Goal: Information Seeking & Learning: Find specific fact

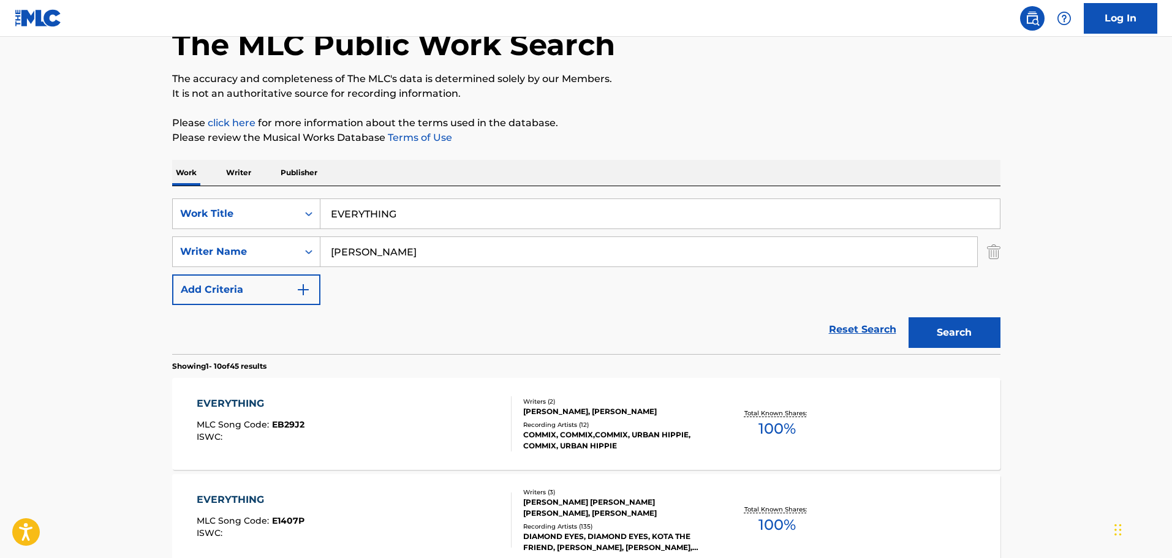
scroll to position [184, 0]
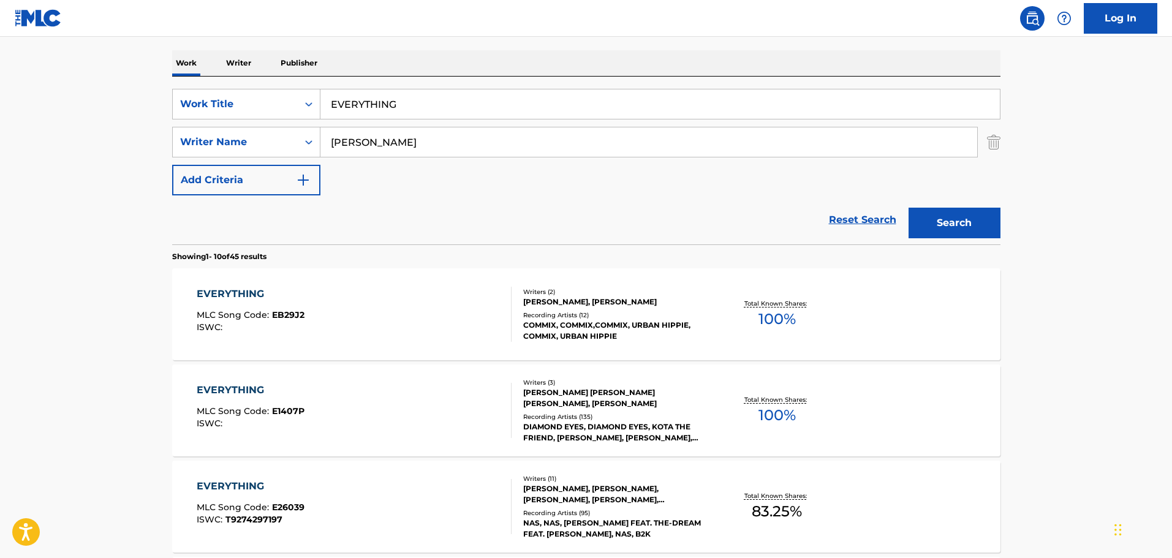
drag, startPoint x: 377, startPoint y: 140, endPoint x: 0, endPoint y: 159, distance: 377.9
click at [225, 154] on div "SearchWithCriteria31e4fa81-f7a3-43d7-84f5-ba26a493b15a Writer Name [PERSON_NAME]" at bounding box center [586, 142] width 828 height 31
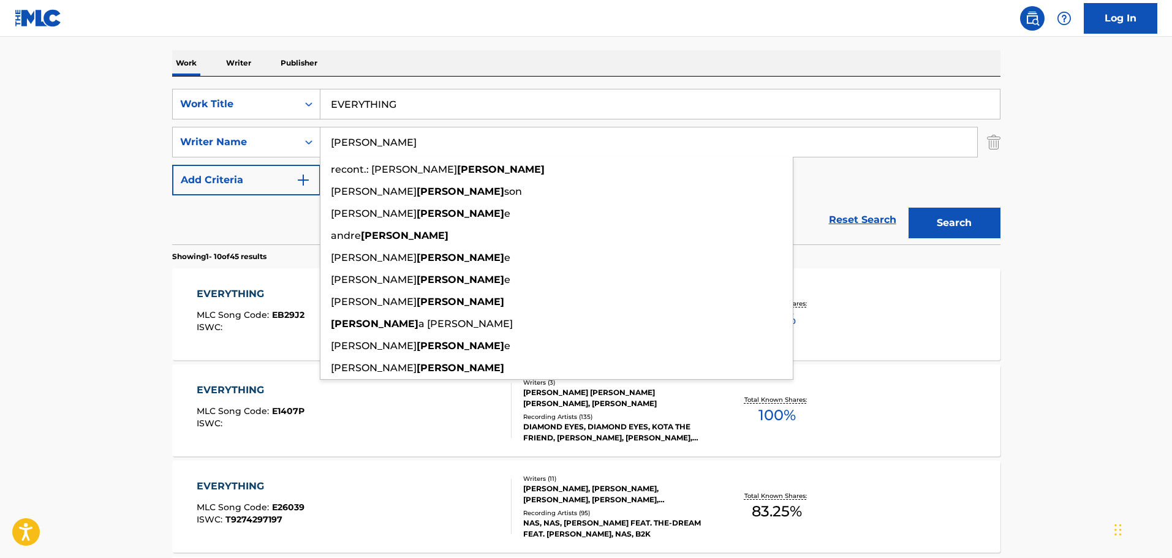
click at [425, 433] on div "EVERYTHING MLC Song Code : E1407P ISWC :" at bounding box center [354, 410] width 315 height 55
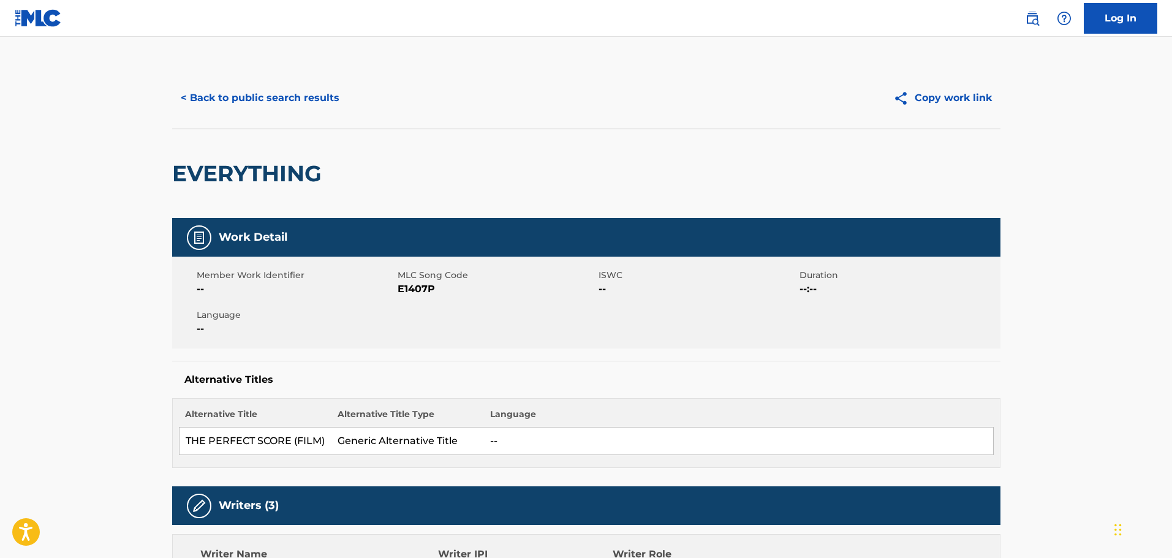
click at [273, 104] on button "< Back to public search results" at bounding box center [260, 98] width 176 height 31
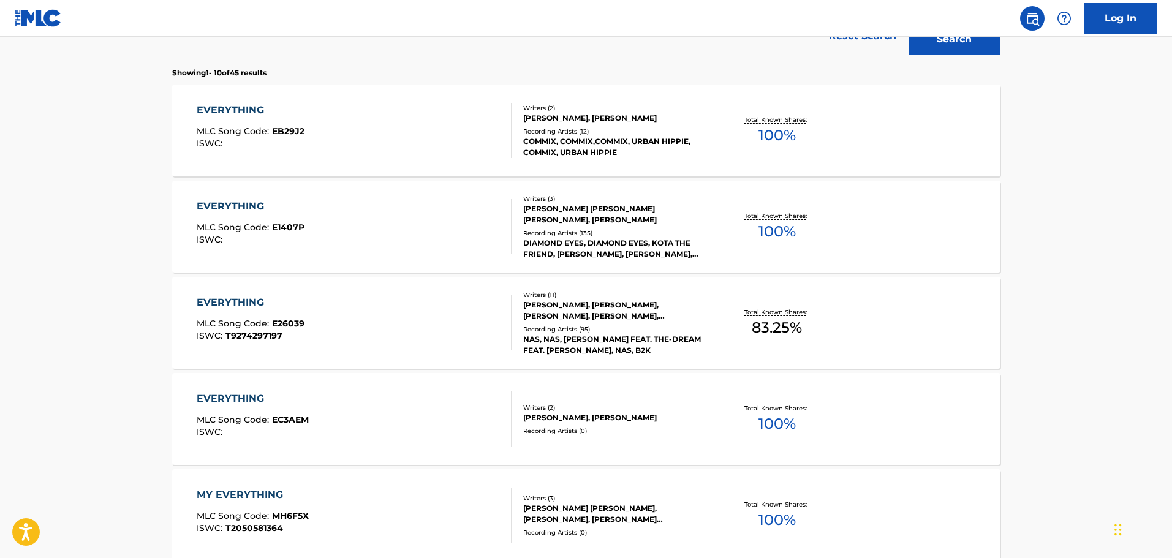
scroll to position [61, 0]
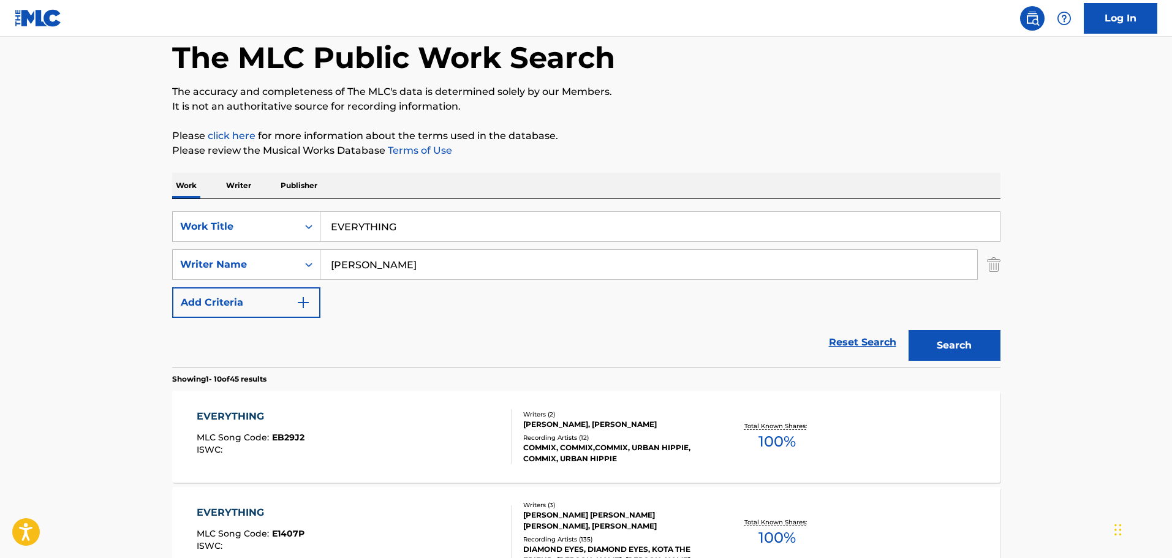
drag, startPoint x: 389, startPoint y: 263, endPoint x: 144, endPoint y: 251, distance: 245.4
click at [201, 241] on div "SearchWithCriteria24b3284d-daa6-4fb3-a743-5218697e8b0c Work Title EVERYTHING Se…" at bounding box center [586, 264] width 828 height 107
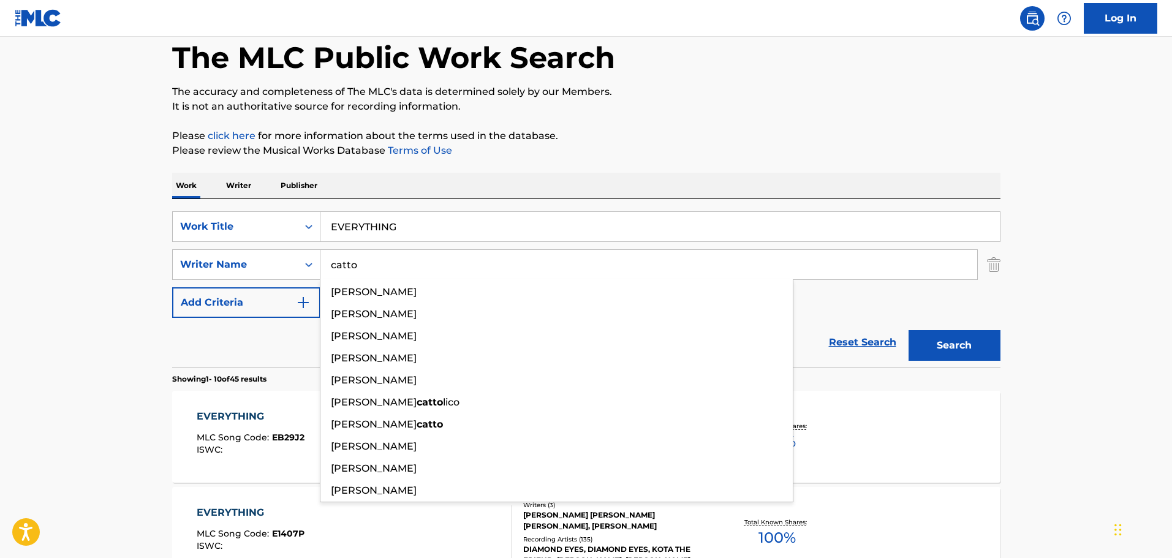
type input "catto"
click at [909, 330] on button "Search" at bounding box center [955, 345] width 92 height 31
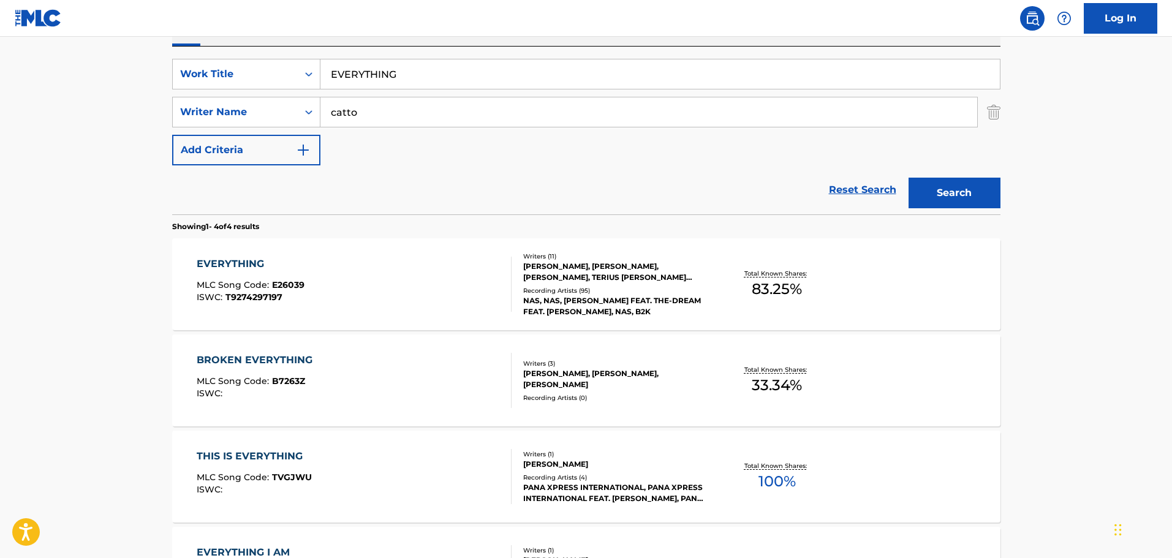
scroll to position [213, 0]
drag, startPoint x: 428, startPoint y: 77, endPoint x: 335, endPoint y: 71, distance: 93.9
click at [319, 72] on div "SearchWithCriteria24b3284d-daa6-4fb3-a743-5218697e8b0c Work Title EVERYTHING" at bounding box center [586, 74] width 828 height 31
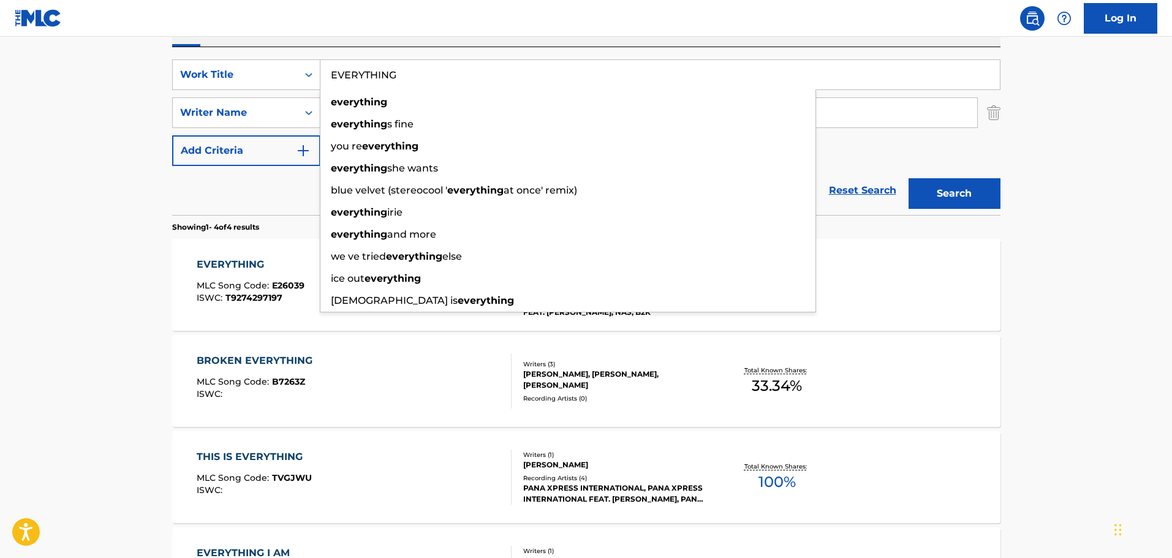
paste input "FAITH"
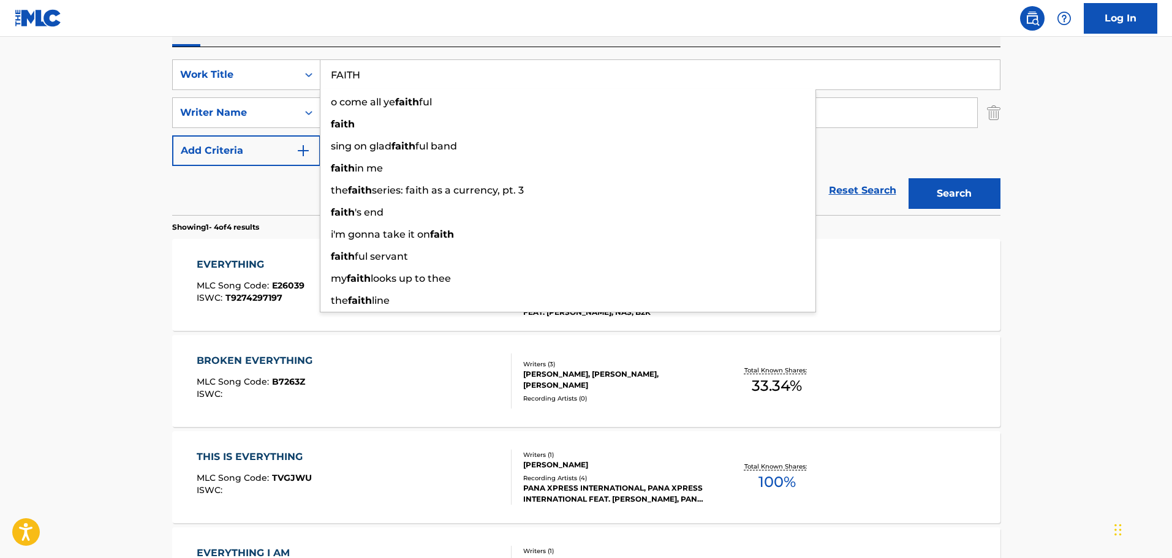
type input "FAITH"
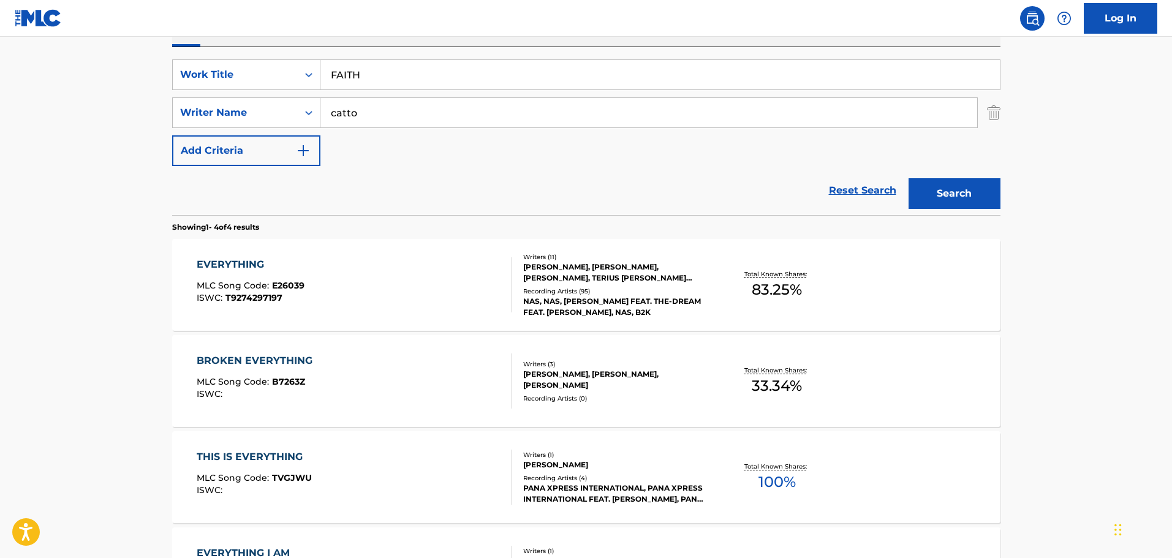
click at [115, 106] on main "The MLC Public Work Search The accuracy and completeness of The MLC's data is d…" at bounding box center [586, 254] width 1172 height 860
drag, startPoint x: 423, startPoint y: 100, endPoint x: 0, endPoint y: 102, distance: 423.3
click at [202, 106] on div "SearchWithCriteria31e4fa81-f7a3-43d7-84f5-ba26a493b15a Writer Name catto" at bounding box center [586, 112] width 828 height 31
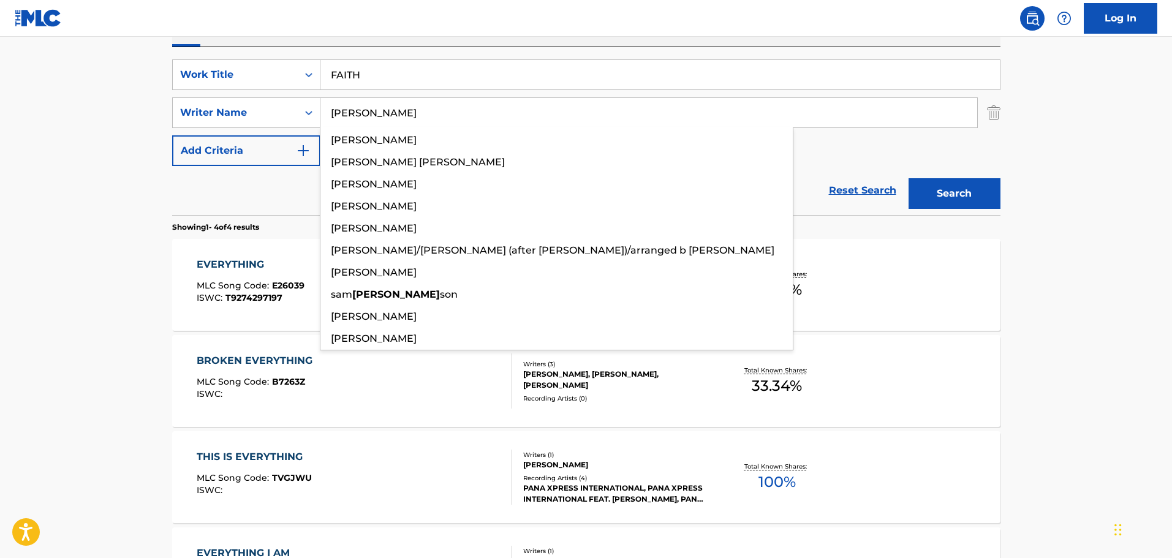
type input "[PERSON_NAME]"
click at [909, 178] on button "Search" at bounding box center [955, 193] width 92 height 31
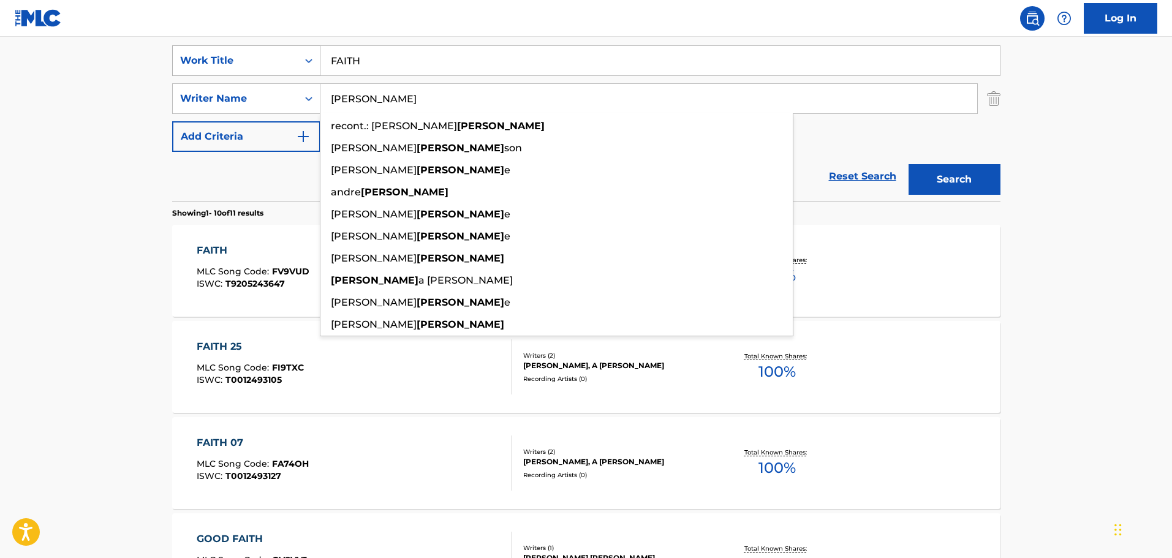
scroll to position [259, 0]
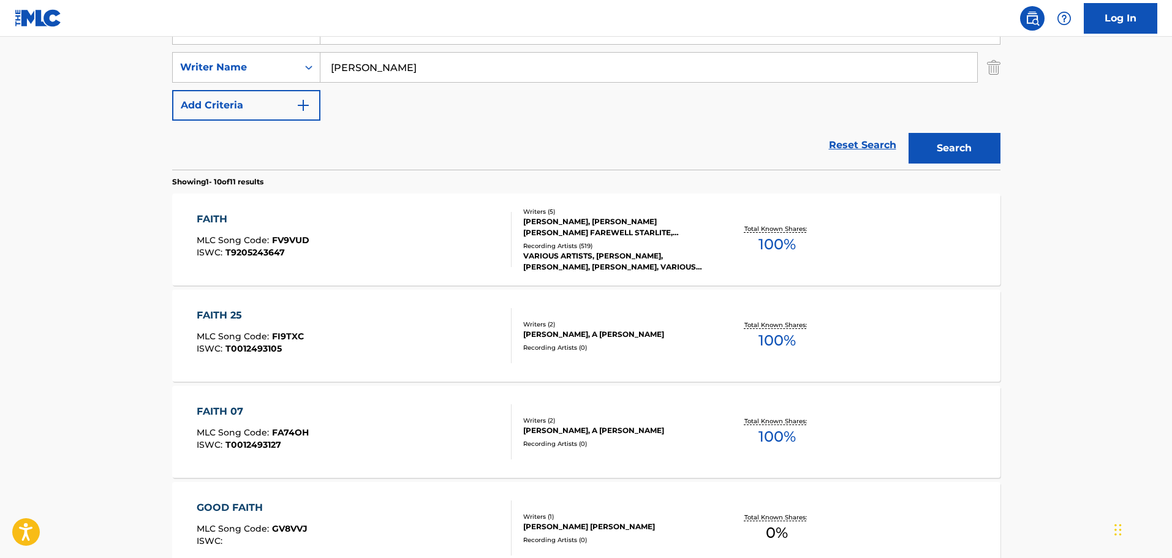
click at [89, 183] on main "The MLC Public Work Search The accuracy and completeness of The MLC's data is d…" at bounding box center [586, 499] width 1172 height 1442
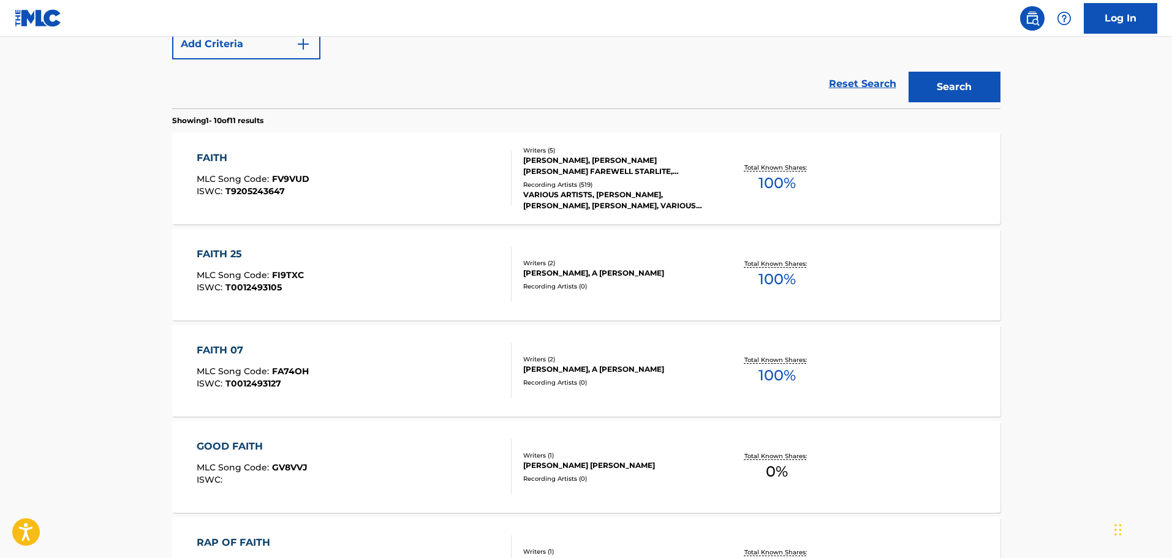
click at [223, 156] on div "FAITH" at bounding box center [253, 158] width 113 height 15
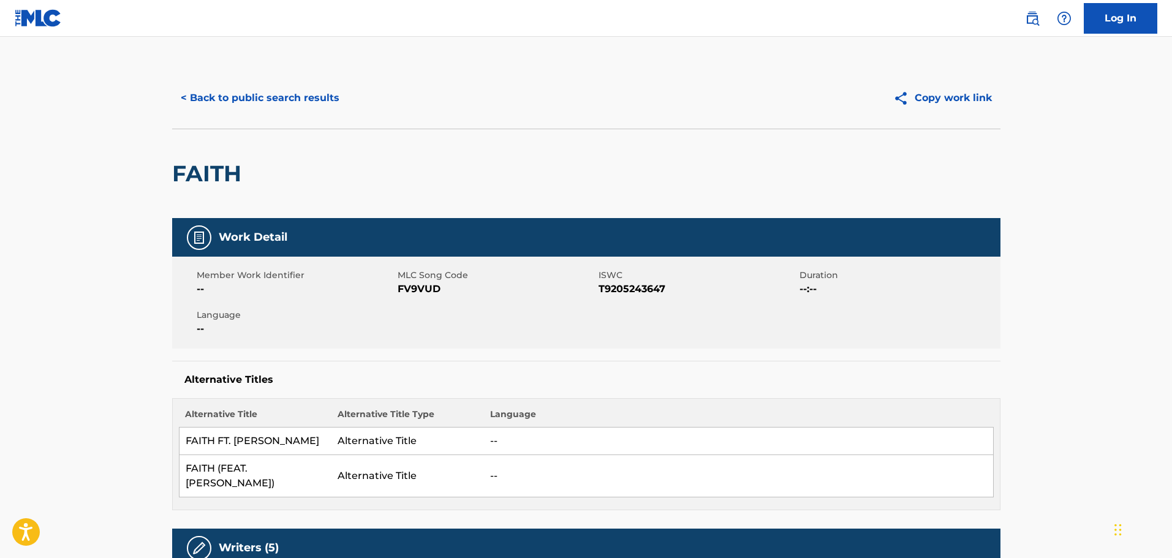
click at [280, 103] on button "< Back to public search results" at bounding box center [260, 98] width 176 height 31
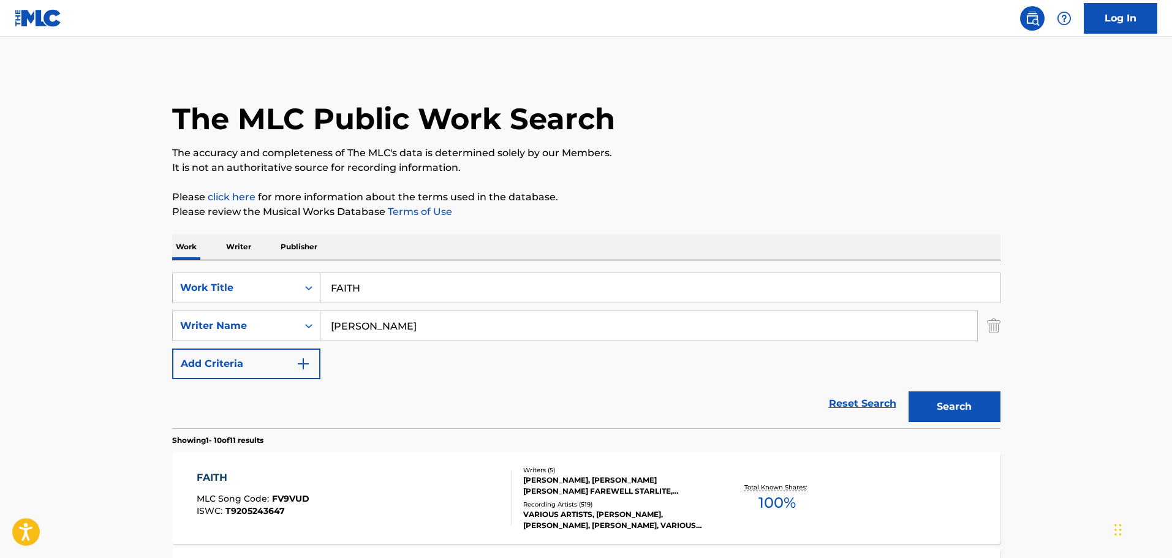
click at [338, 290] on input "FAITH" at bounding box center [659, 287] width 679 height 29
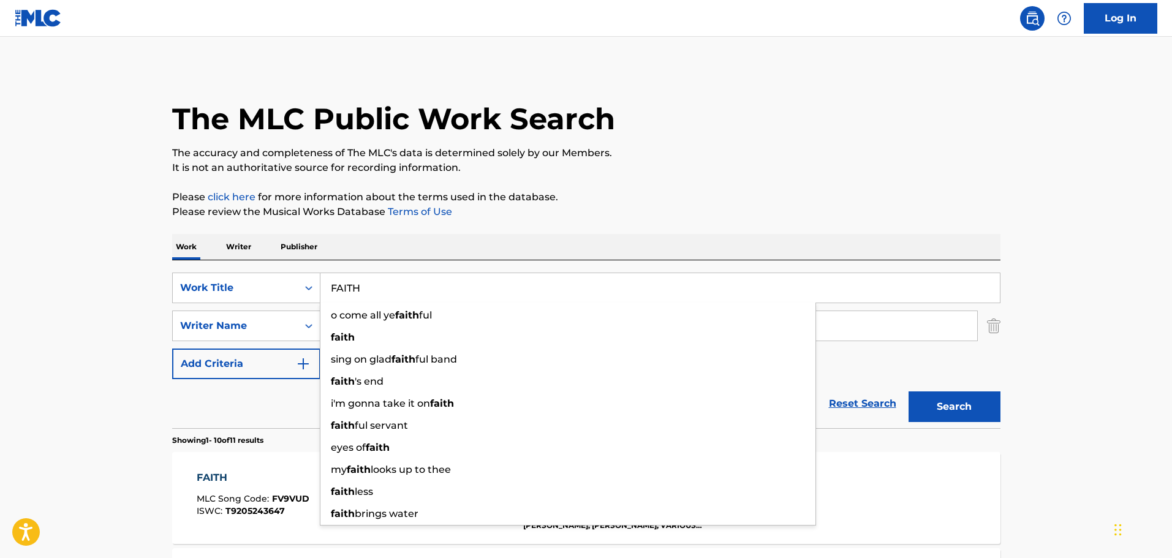
paste input "EEL BETTER"
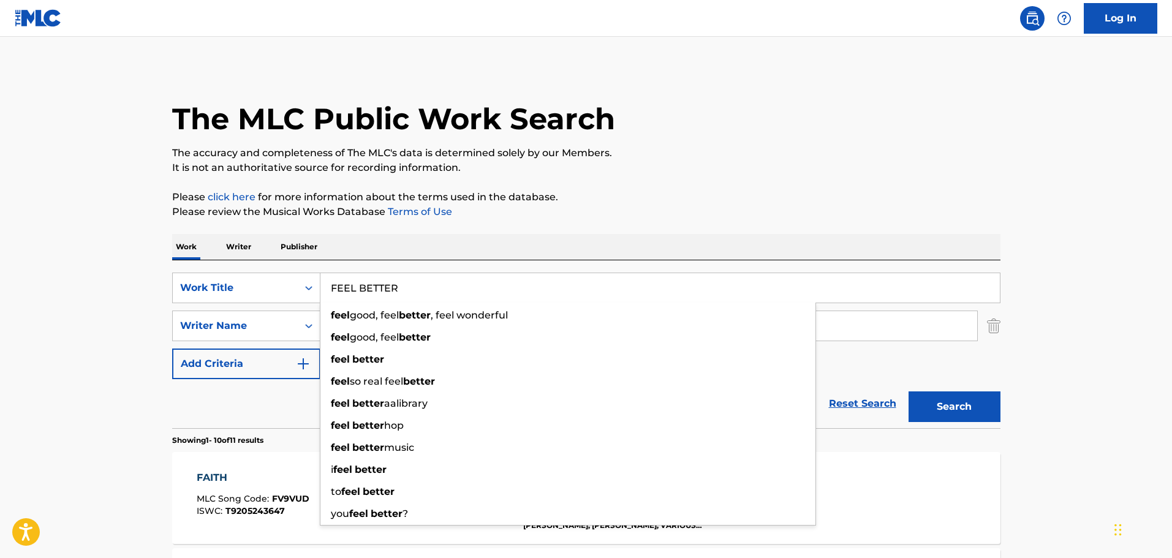
click at [670, 199] on p "Please click here for more information about the terms used in the database." at bounding box center [586, 197] width 828 height 15
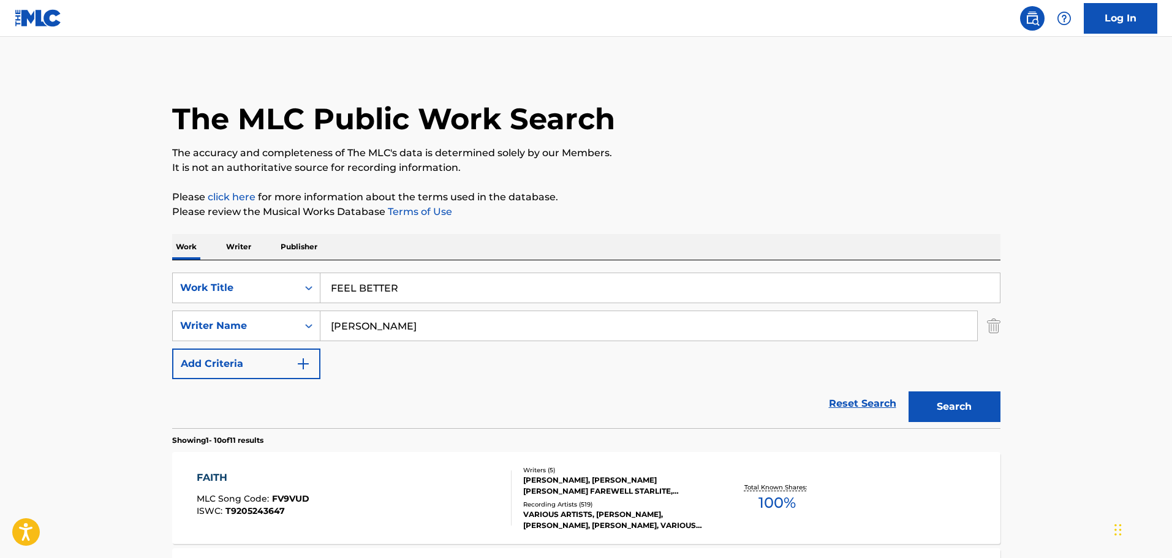
click at [952, 410] on button "Search" at bounding box center [955, 406] width 92 height 31
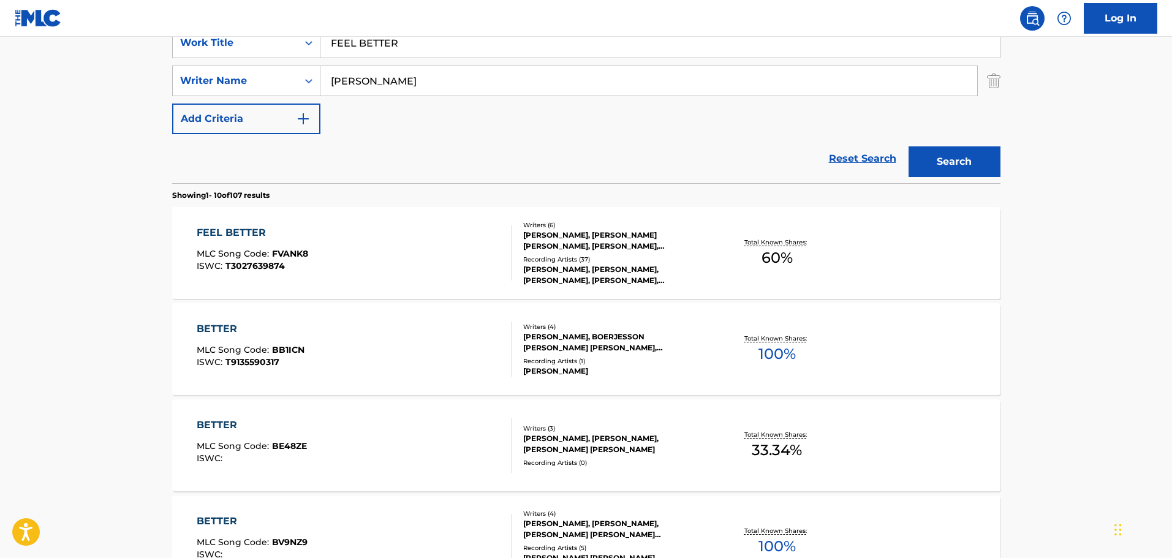
click at [383, 50] on input "FEEL BETTER" at bounding box center [659, 42] width 679 height 29
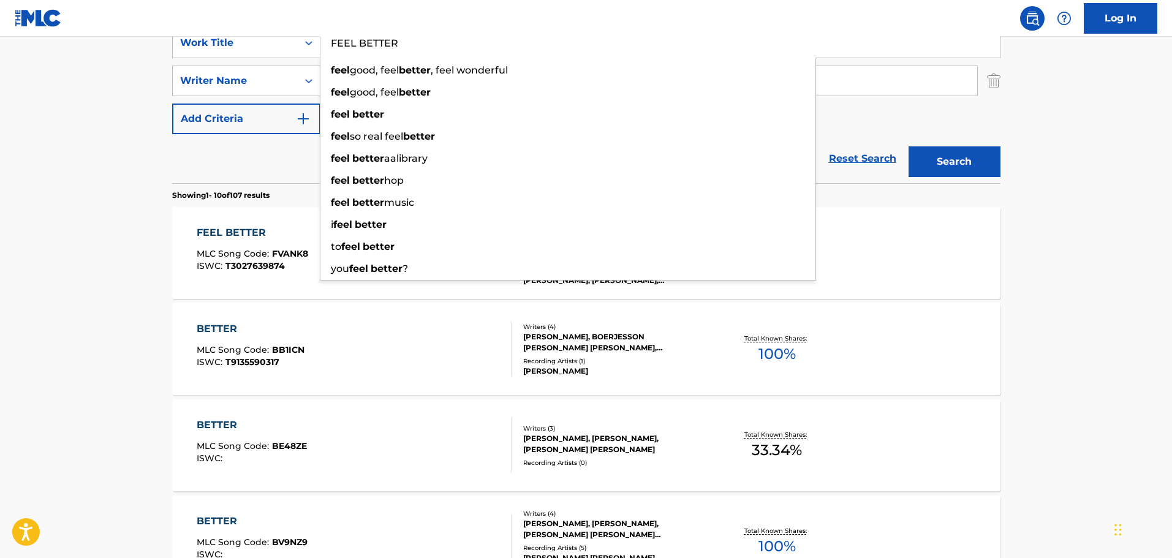
paste input "INGERTIPS"
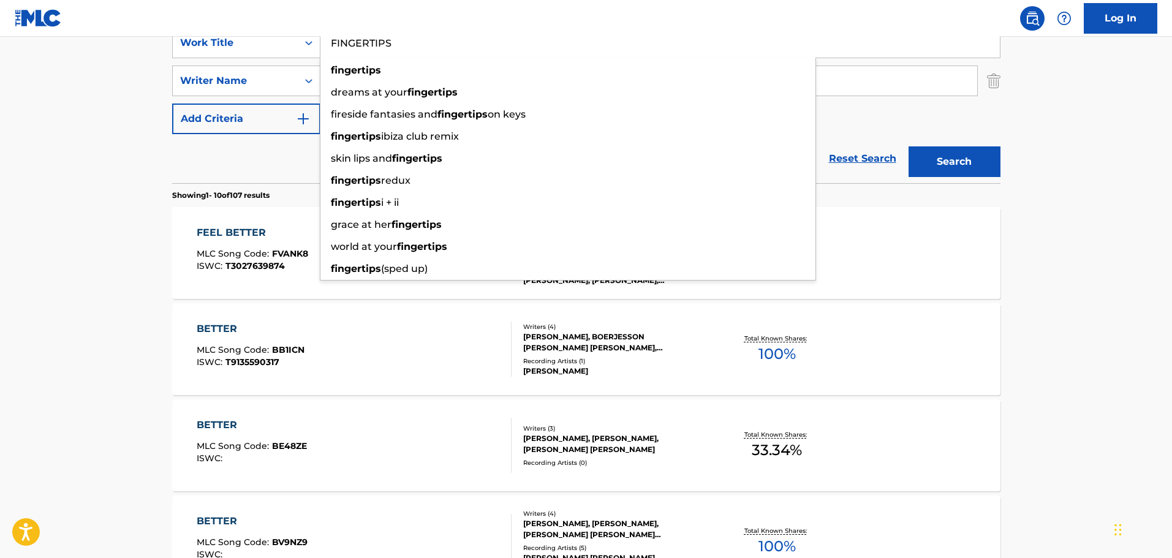
type input "FINGERTIPS"
click at [952, 159] on button "Search" at bounding box center [955, 161] width 92 height 31
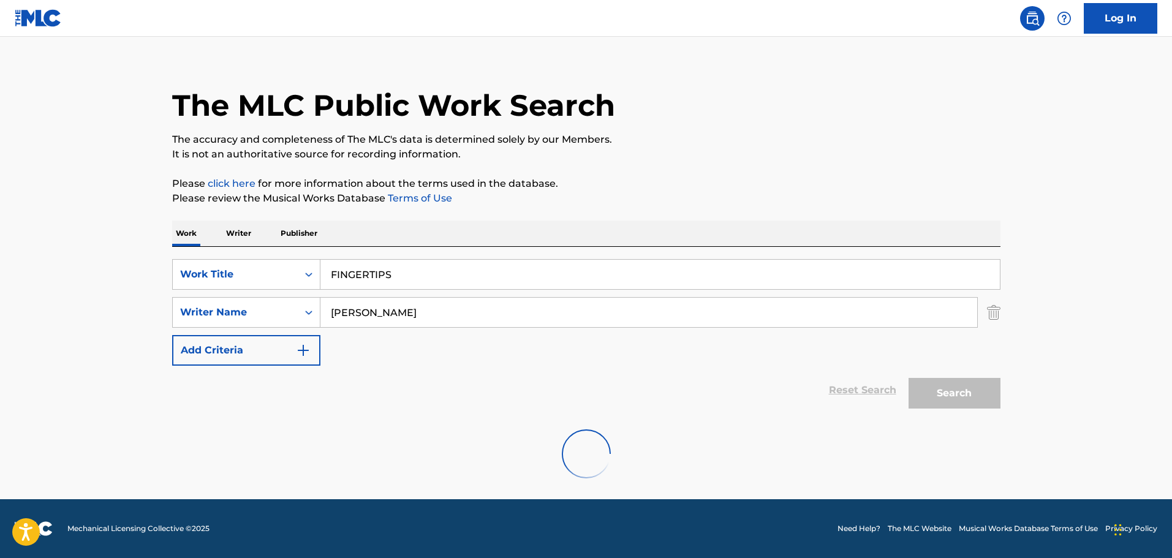
scroll to position [108, 0]
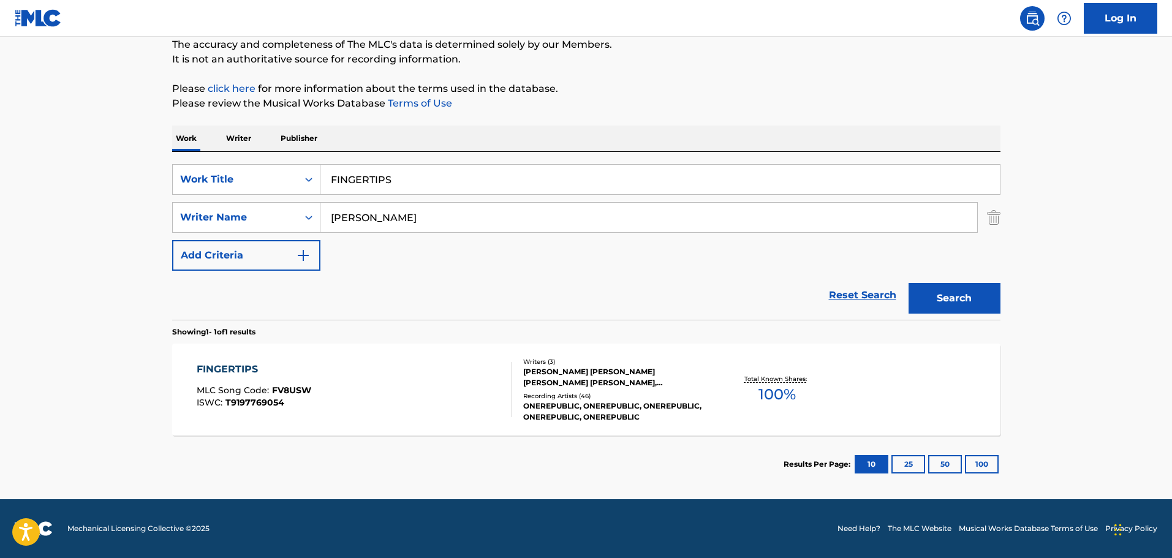
click at [192, 347] on div "FINGERTIPS MLC Song Code : FV8USW ISWC : T9197769054 Writers ( 3 ) [PERSON_NAME…" at bounding box center [586, 390] width 828 height 92
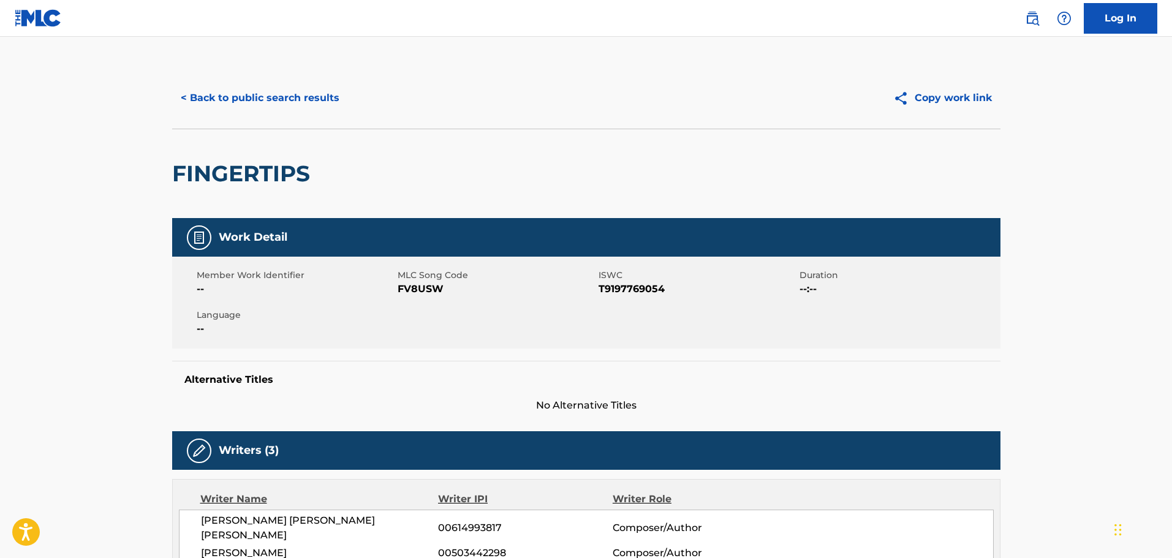
click at [308, 101] on button "< Back to public search results" at bounding box center [260, 98] width 176 height 31
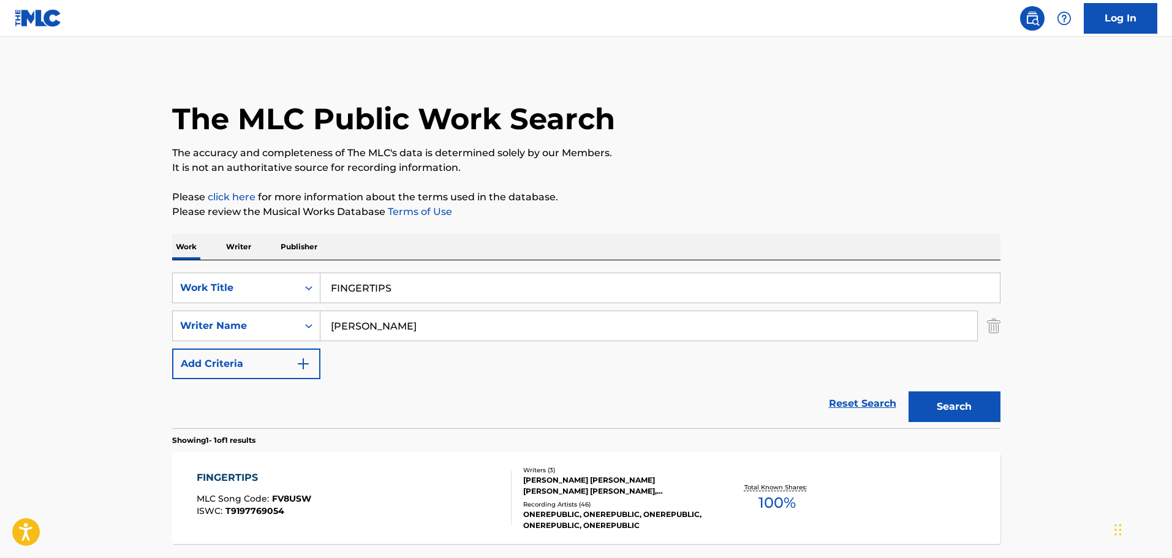
scroll to position [39, 0]
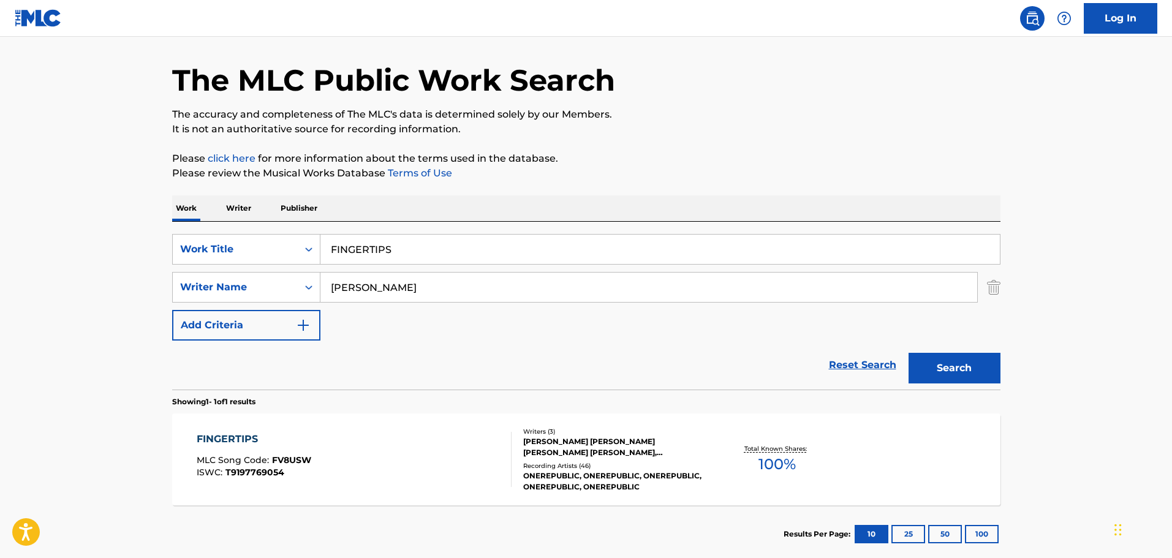
click at [365, 248] on input "FINGERTIPS" at bounding box center [659, 249] width 679 height 29
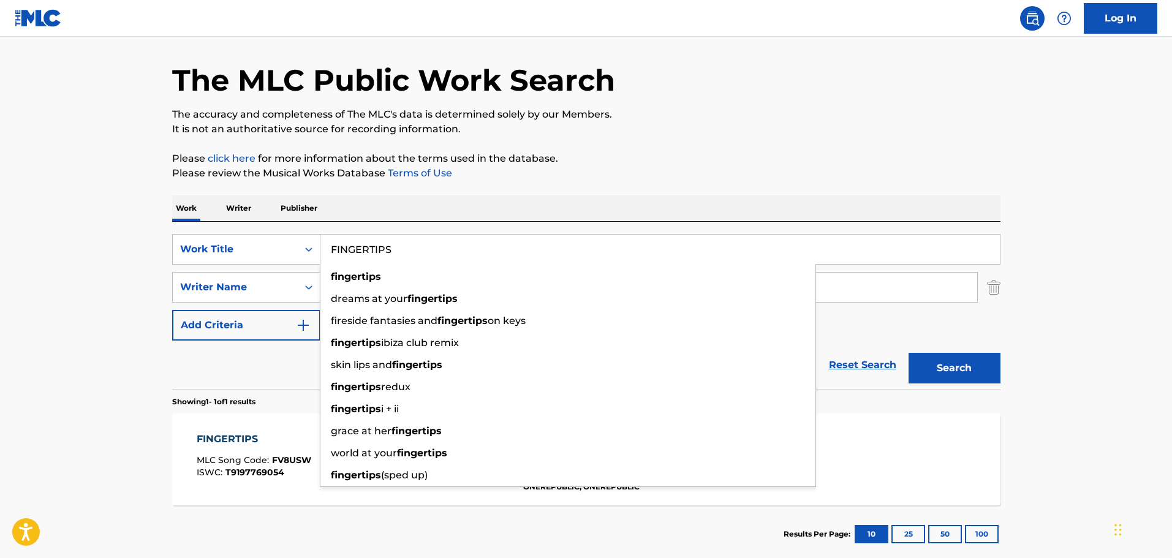
paste input "OR THE FIRST TIME"
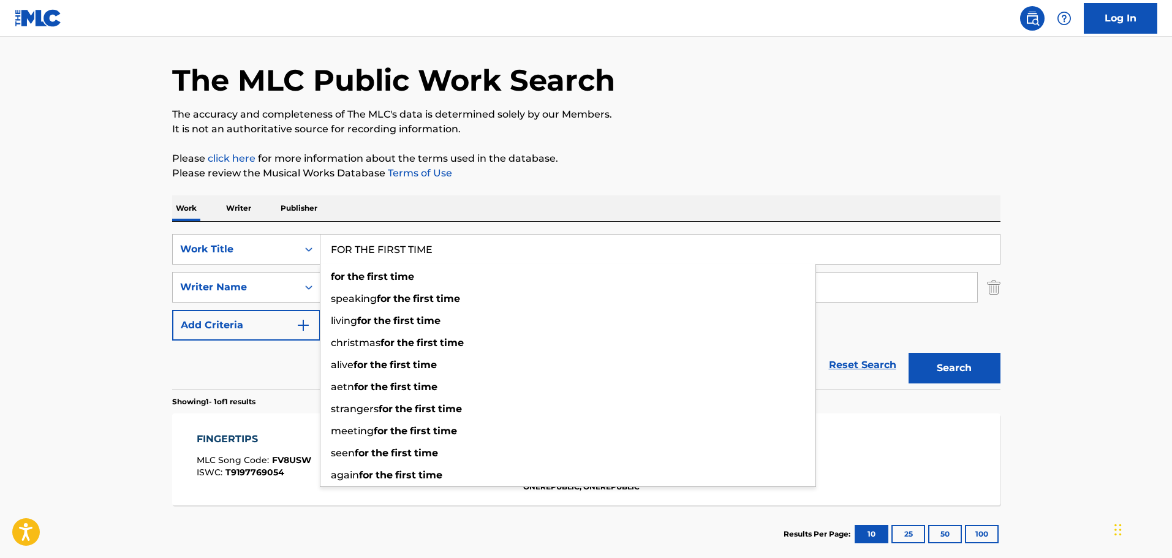
type input "FOR THE FIRST TIME"
click at [943, 376] on button "Search" at bounding box center [955, 368] width 92 height 31
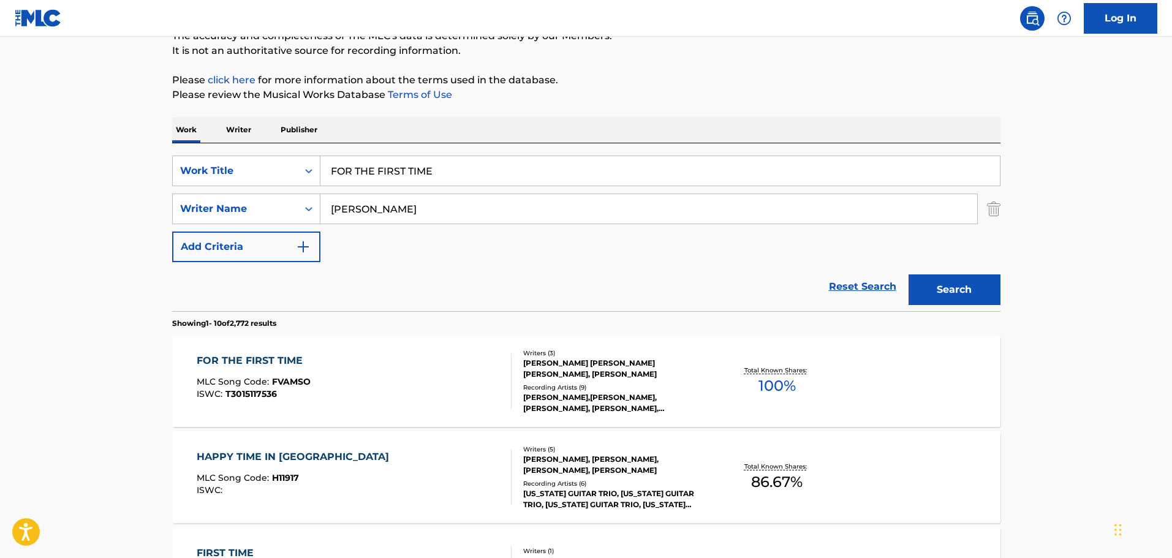
scroll to position [284, 0]
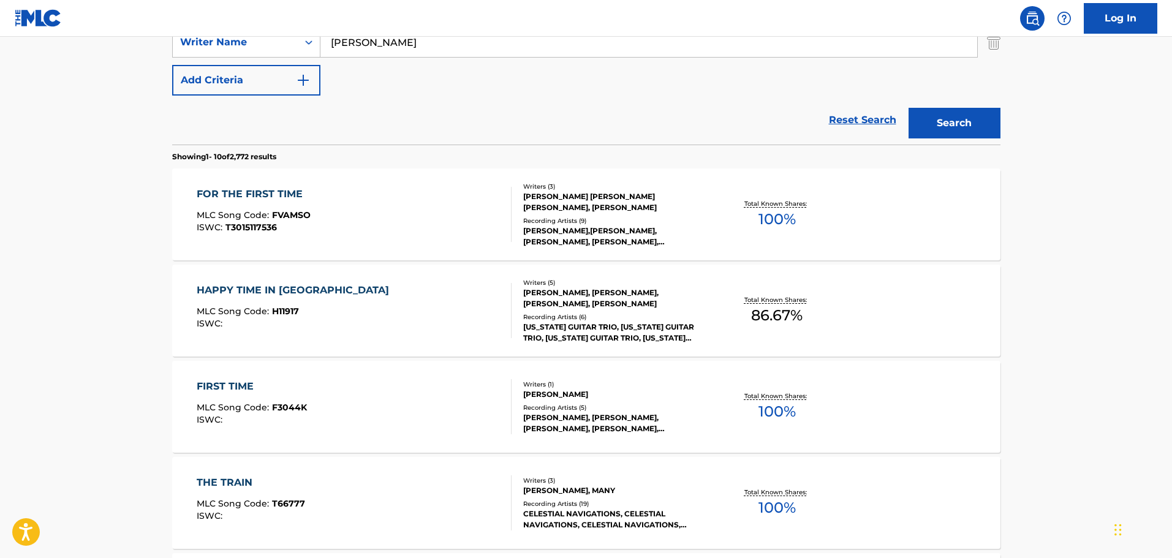
click at [368, 207] on div "FOR THE FIRST TIME MLC Song Code : FVAMSO ISWC : T3015117536" at bounding box center [354, 214] width 315 height 55
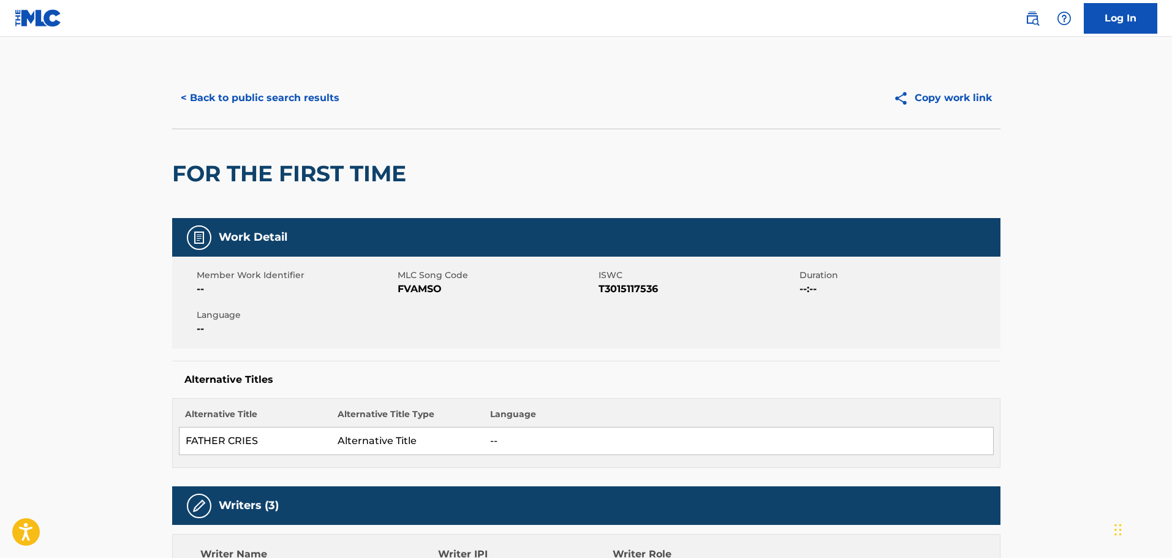
click at [303, 101] on button "< Back to public search results" at bounding box center [260, 98] width 176 height 31
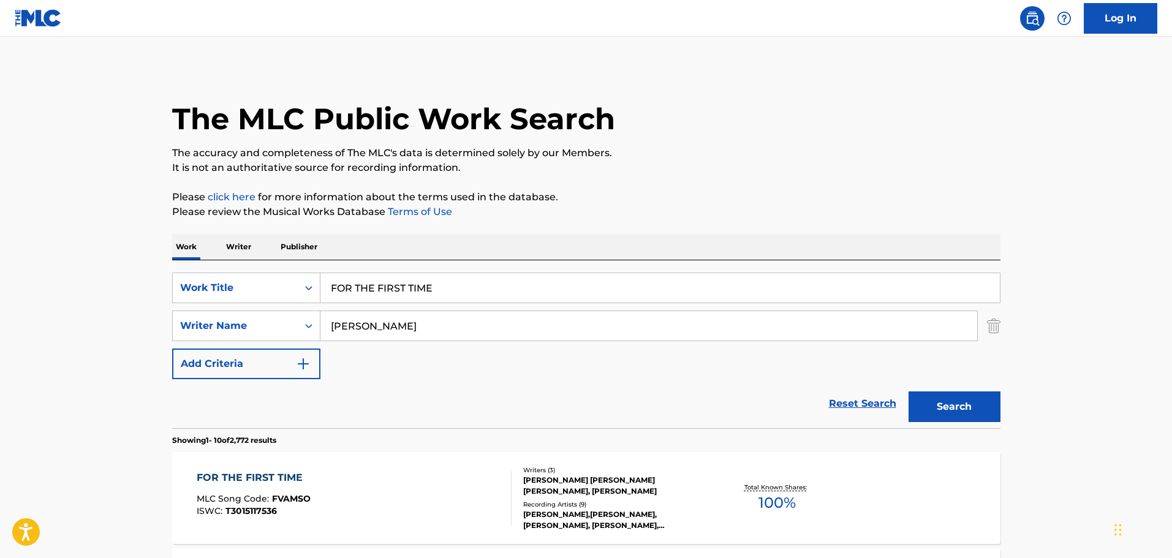
click at [427, 287] on input "FOR THE FIRST TIME" at bounding box center [659, 287] width 679 height 29
drag, startPoint x: 446, startPoint y: 287, endPoint x: 290, endPoint y: 293, distance: 155.7
click at [290, 293] on div "SearchWithCriteria24b3284d-daa6-4fb3-a743-5218697e8b0c Work Title FOR THE FIRST…" at bounding box center [586, 288] width 828 height 31
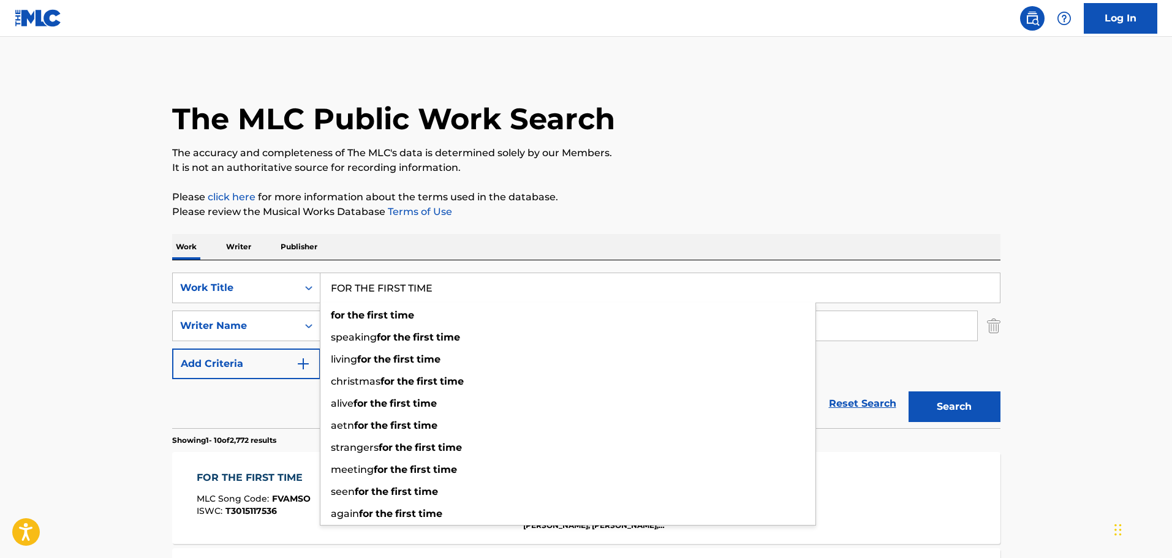
paste input "REAKY [DATE]"
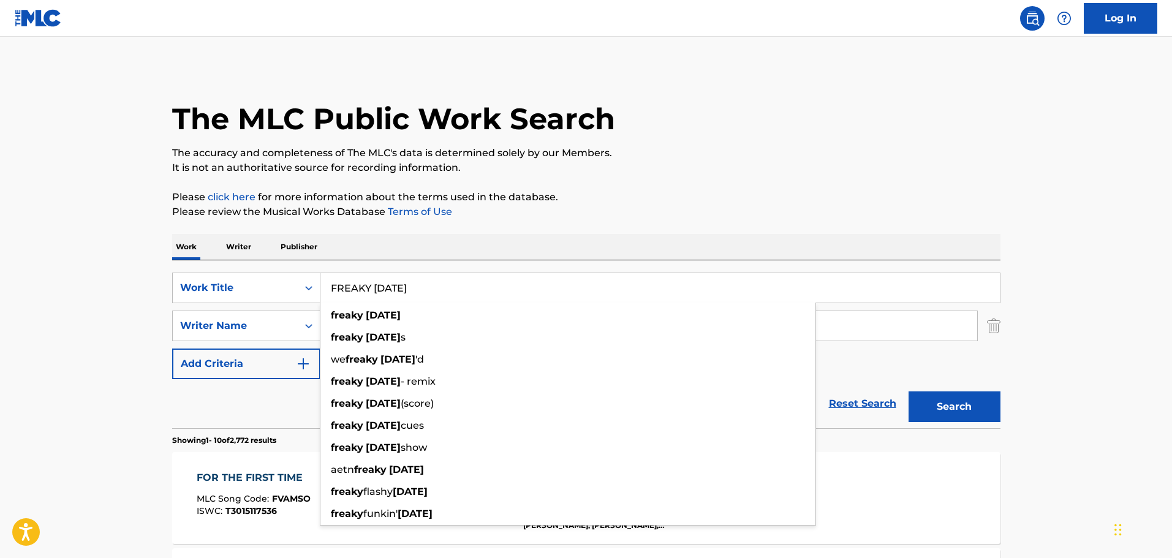
type input "FREAKY [DATE]"
click at [909, 391] on button "Search" at bounding box center [955, 406] width 92 height 31
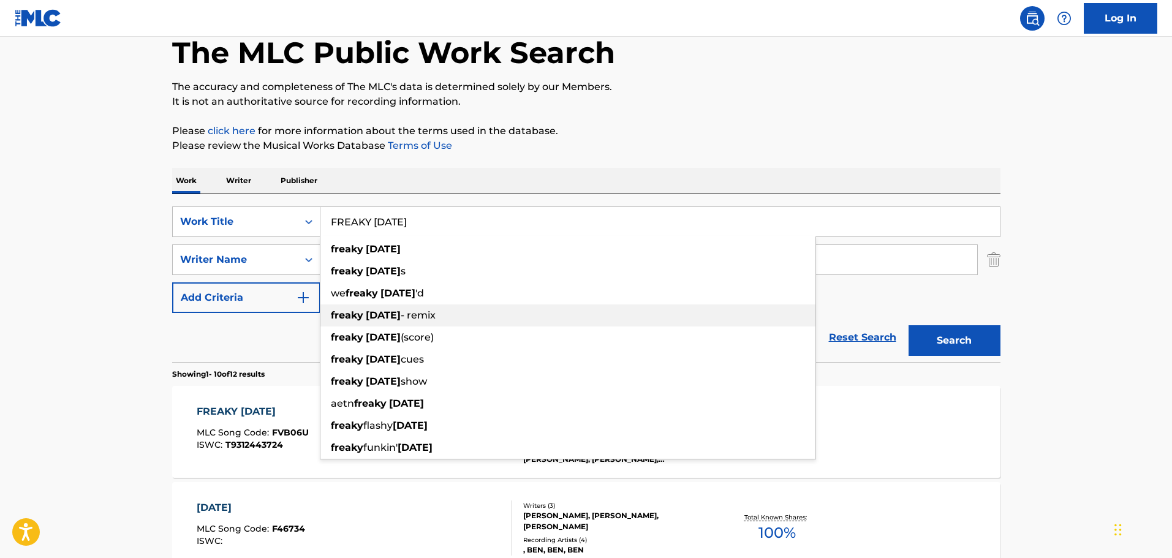
scroll to position [184, 0]
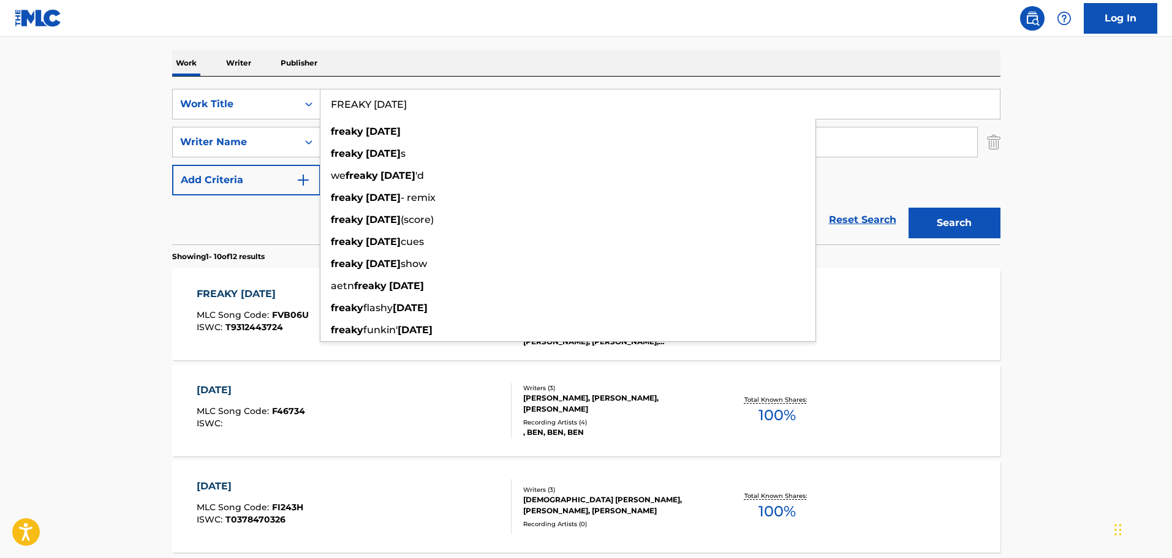
click at [267, 311] on span "MLC Song Code :" at bounding box center [234, 314] width 75 height 11
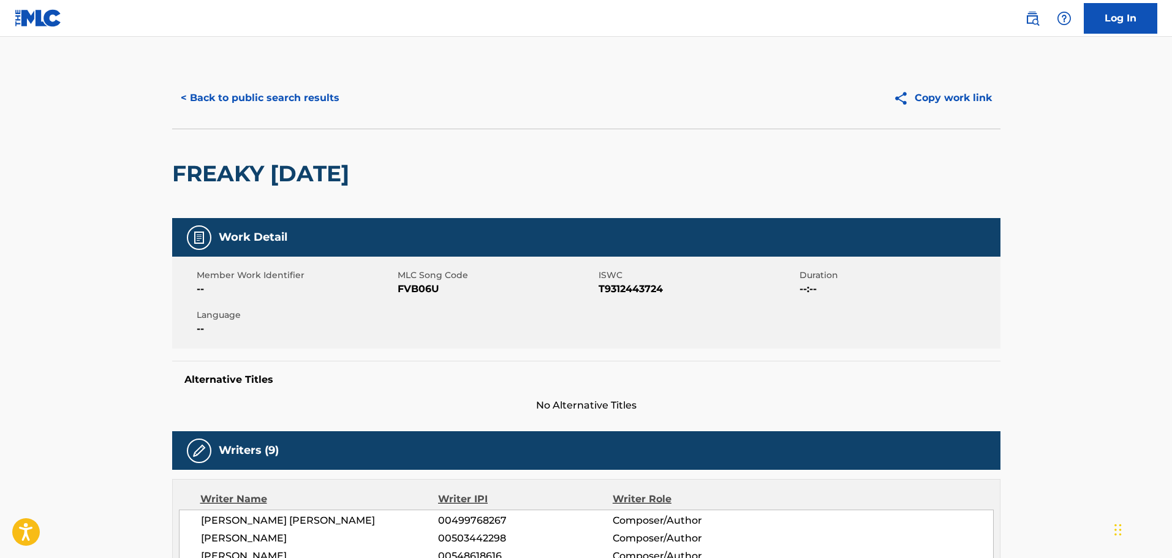
click at [300, 102] on button "< Back to public search results" at bounding box center [260, 98] width 176 height 31
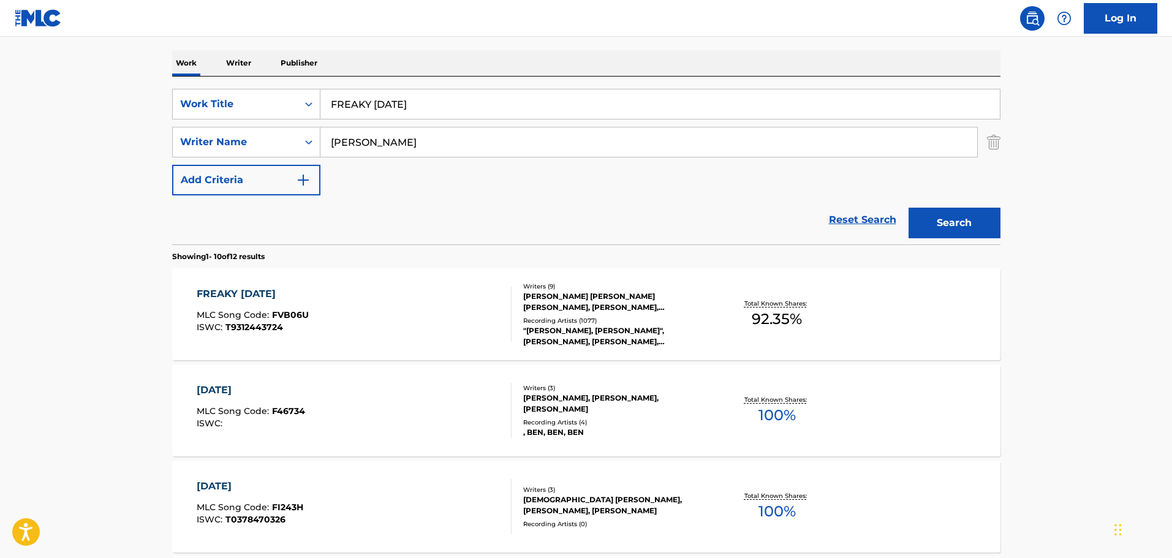
click at [385, 105] on input "FREAKY [DATE]" at bounding box center [659, 103] width 679 height 29
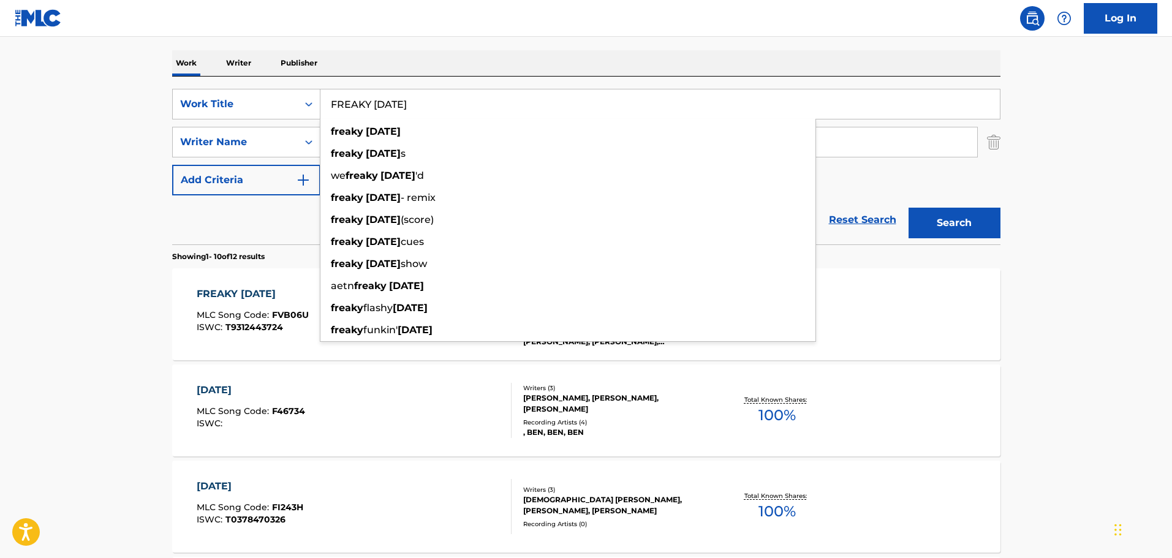
paste input "GHOST TOWN"
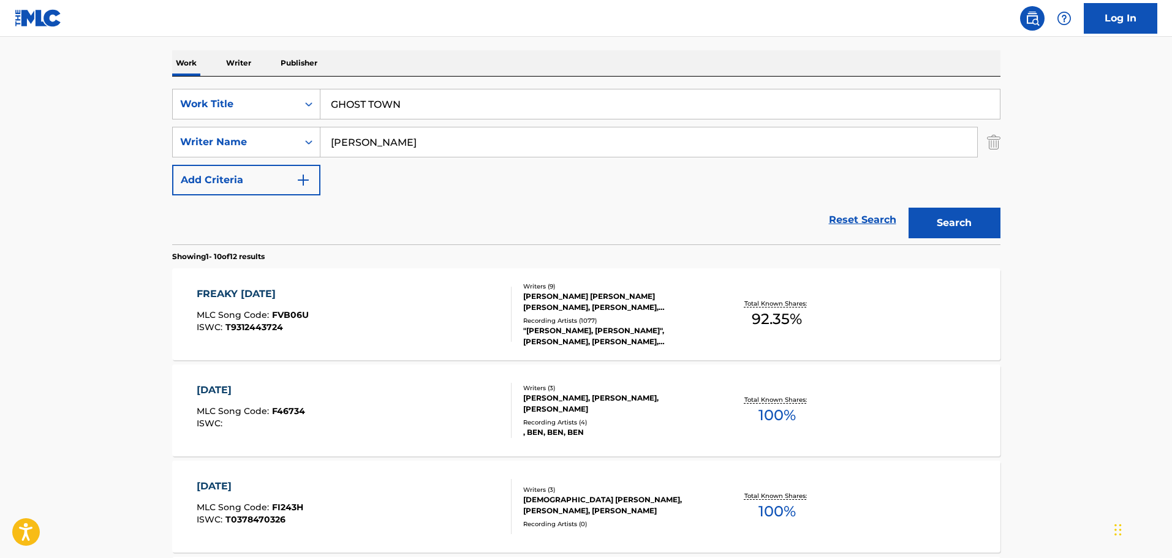
click at [948, 223] on button "Search" at bounding box center [955, 223] width 92 height 31
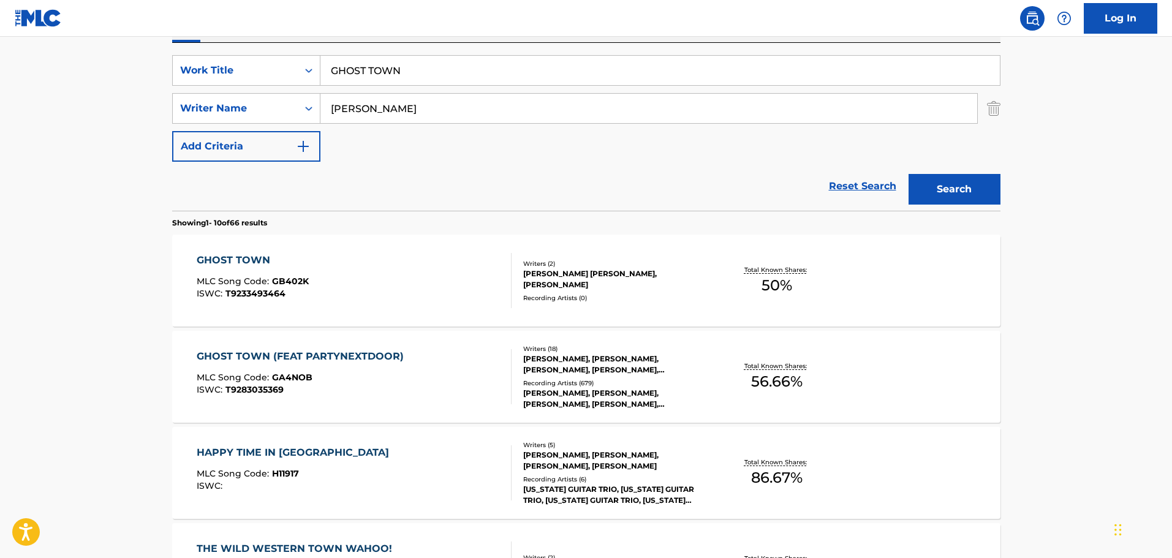
scroll to position [61, 0]
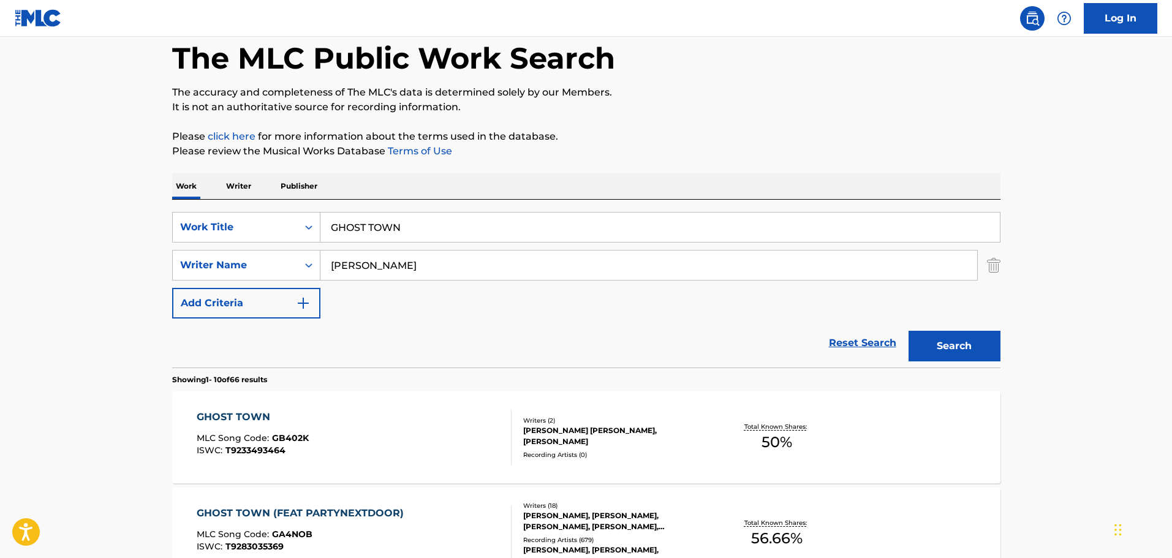
click at [371, 230] on input "GHOST TOWN" at bounding box center [659, 227] width 679 height 29
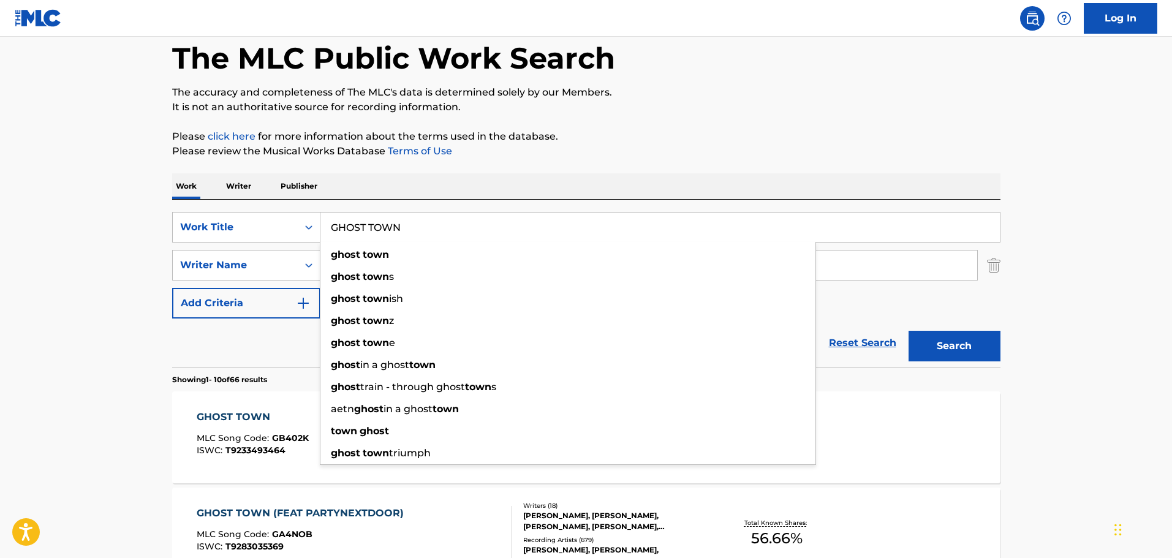
paste input "UESS WHAT"
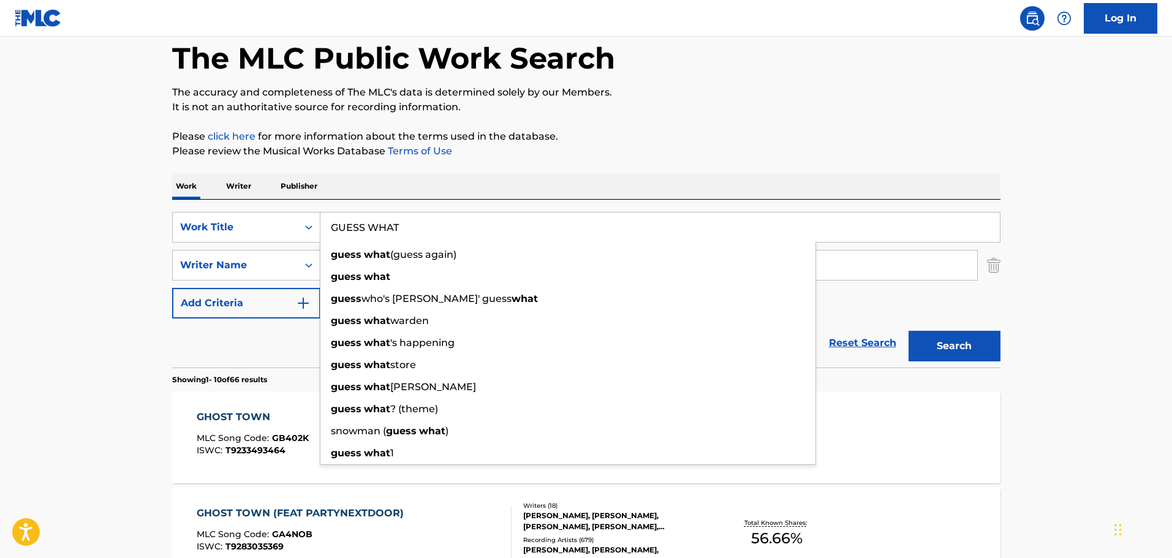
click at [946, 350] on button "Search" at bounding box center [955, 346] width 92 height 31
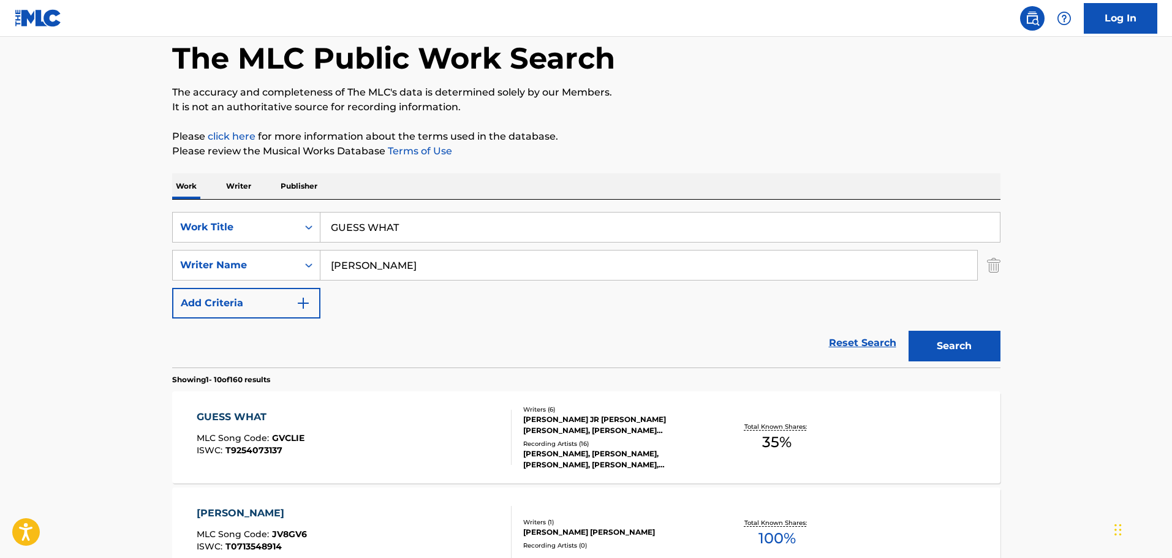
click at [374, 232] on input "GUESS WHAT" at bounding box center [659, 227] width 679 height 29
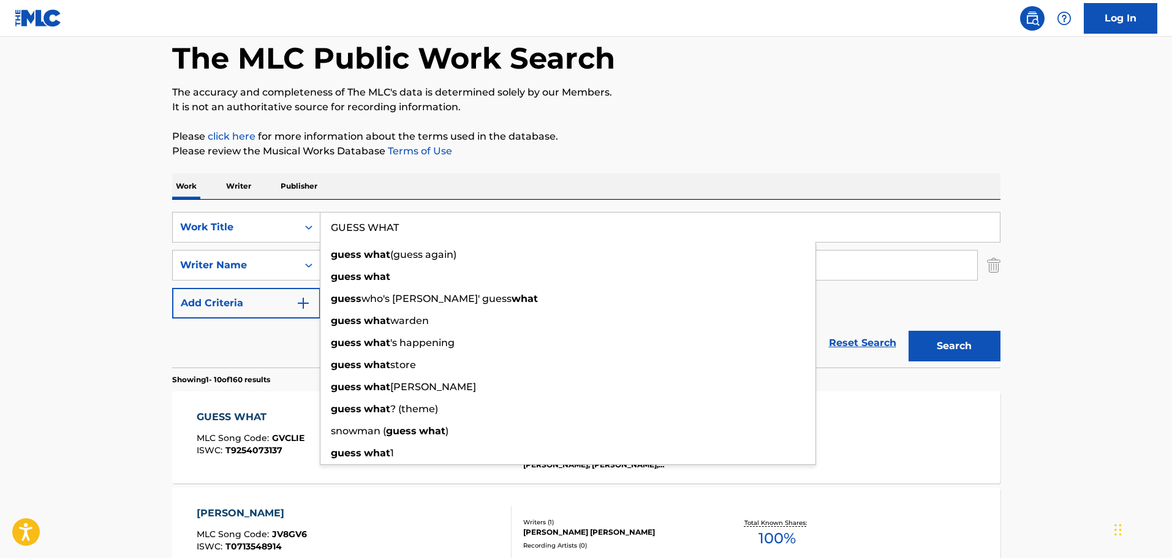
paste input "HEARTS"
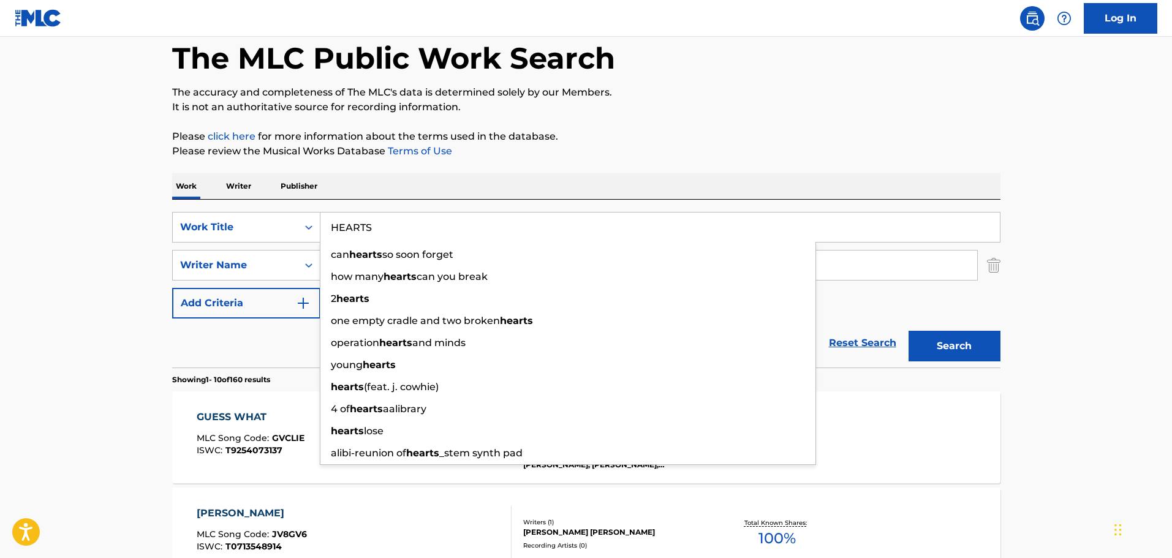
click at [932, 344] on button "Search" at bounding box center [955, 346] width 92 height 31
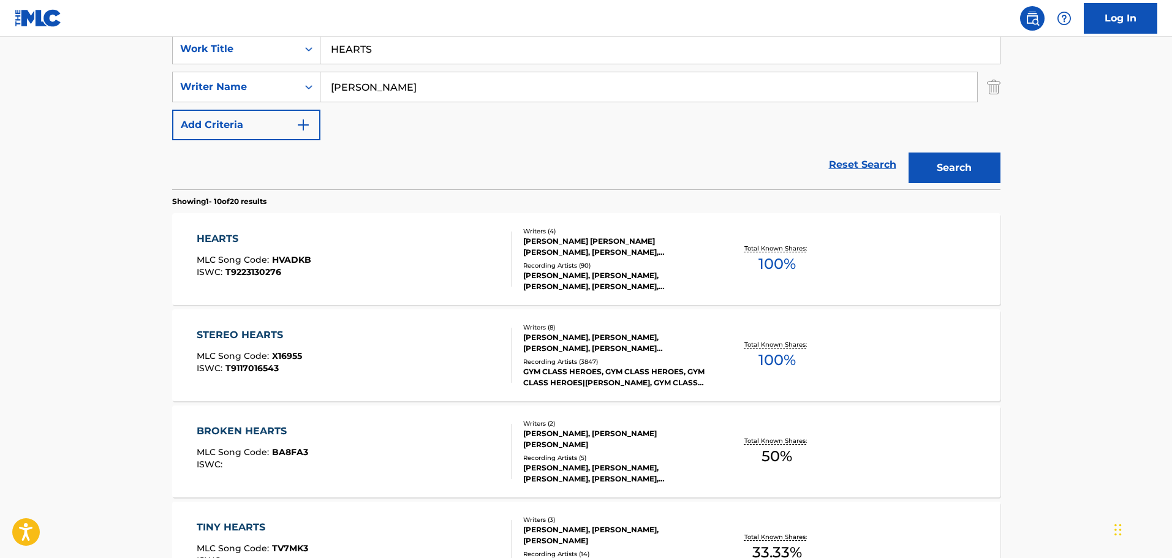
scroll to position [244, 0]
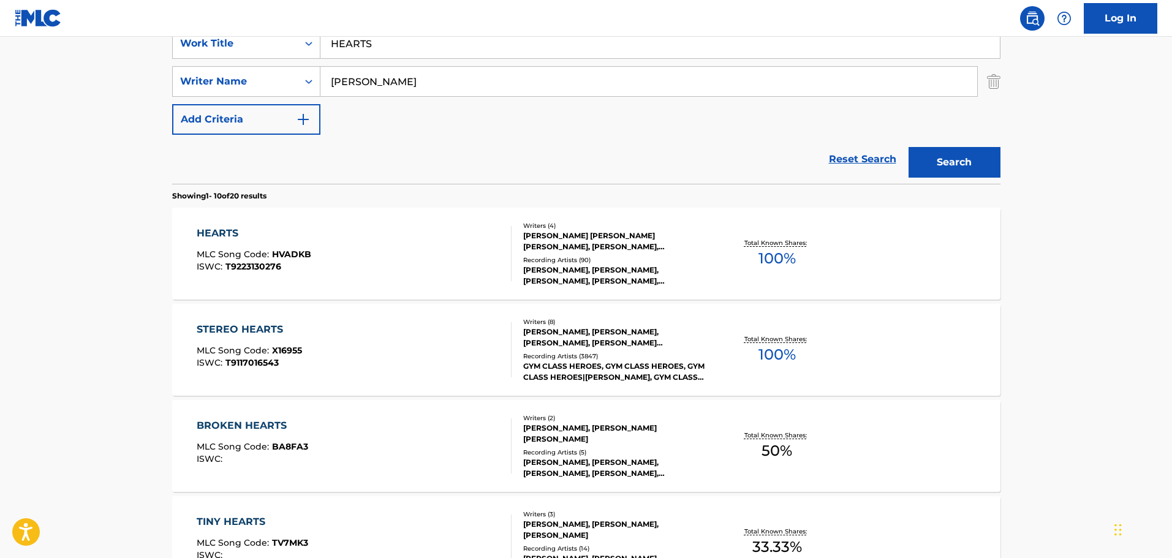
click at [354, 53] on input "HEARTS" at bounding box center [659, 43] width 679 height 29
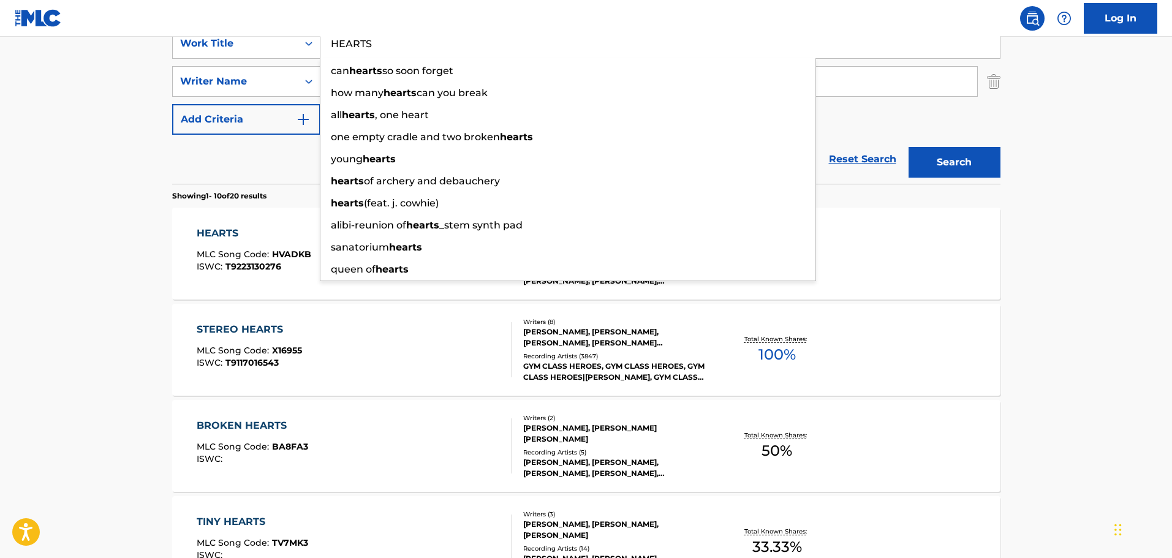
paste input "I CAN'T DECIDE"
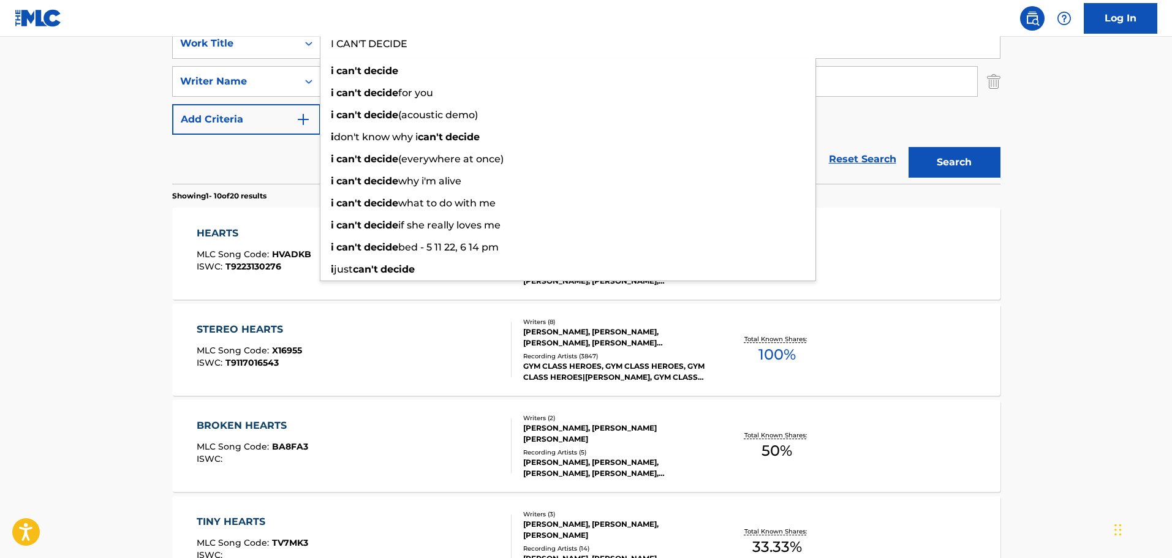
type input "I CAN'T DECIDE"
click at [947, 165] on button "Search" at bounding box center [955, 162] width 92 height 31
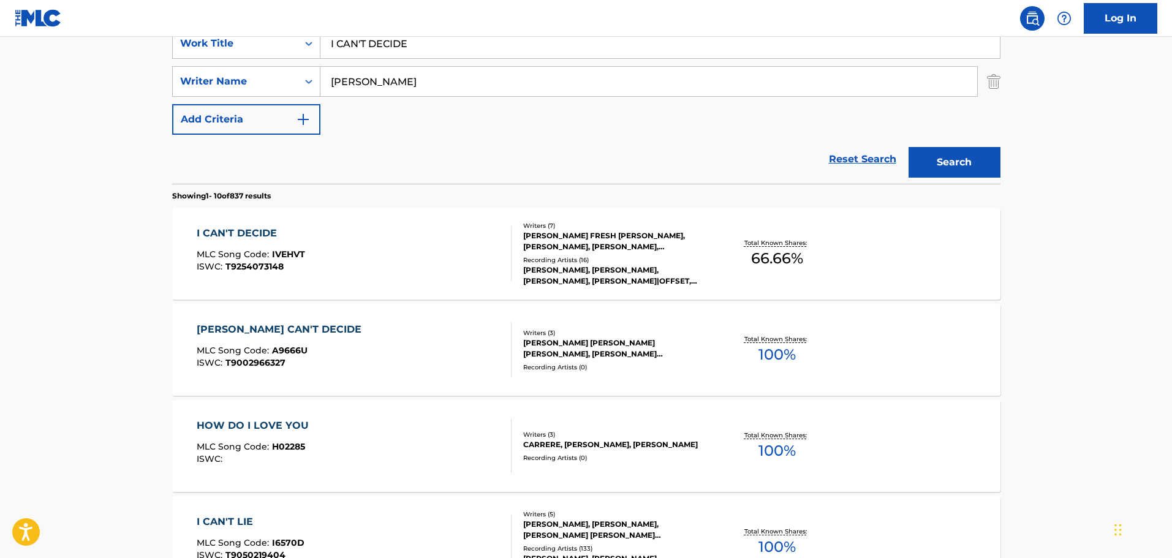
click at [350, 245] on div "I CAN'T DECIDE MLC Song Code : IVEHVT ISWC : T9254073148" at bounding box center [354, 253] width 315 height 55
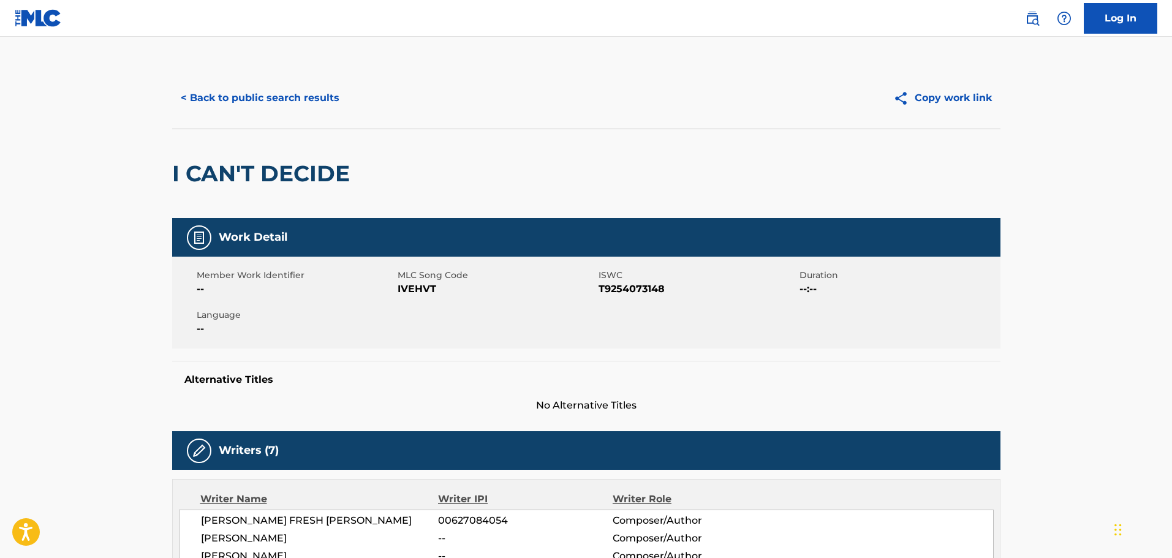
click at [292, 95] on button "< Back to public search results" at bounding box center [260, 98] width 176 height 31
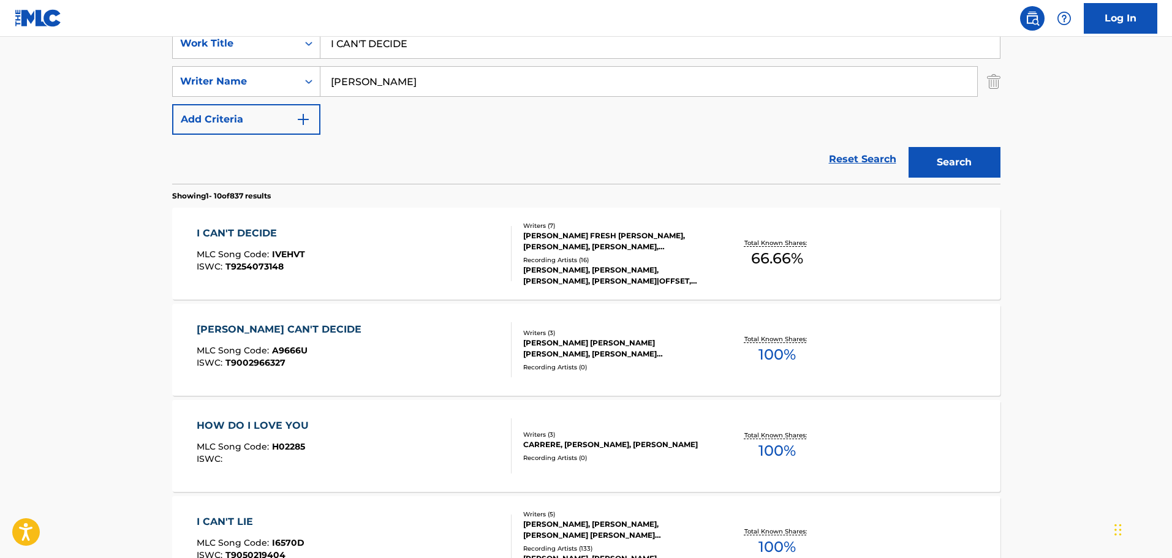
scroll to position [61, 0]
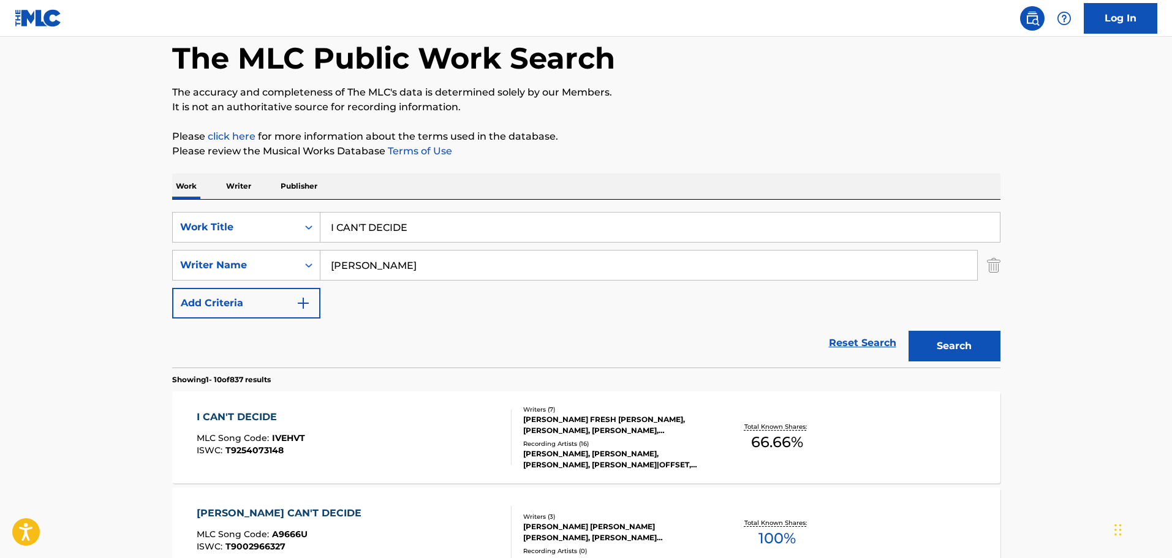
click at [376, 225] on input "I CAN'T DECIDE" at bounding box center [659, 227] width 679 height 29
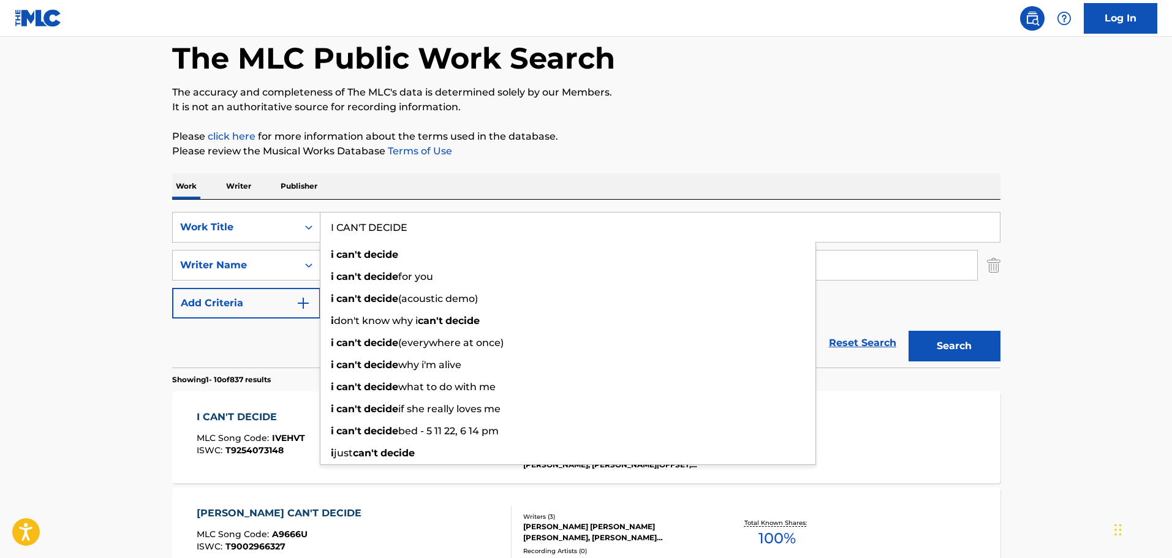
click at [376, 225] on input "I CAN'T DECIDE" at bounding box center [659, 227] width 679 height 29
paste input "'M BATMAN"
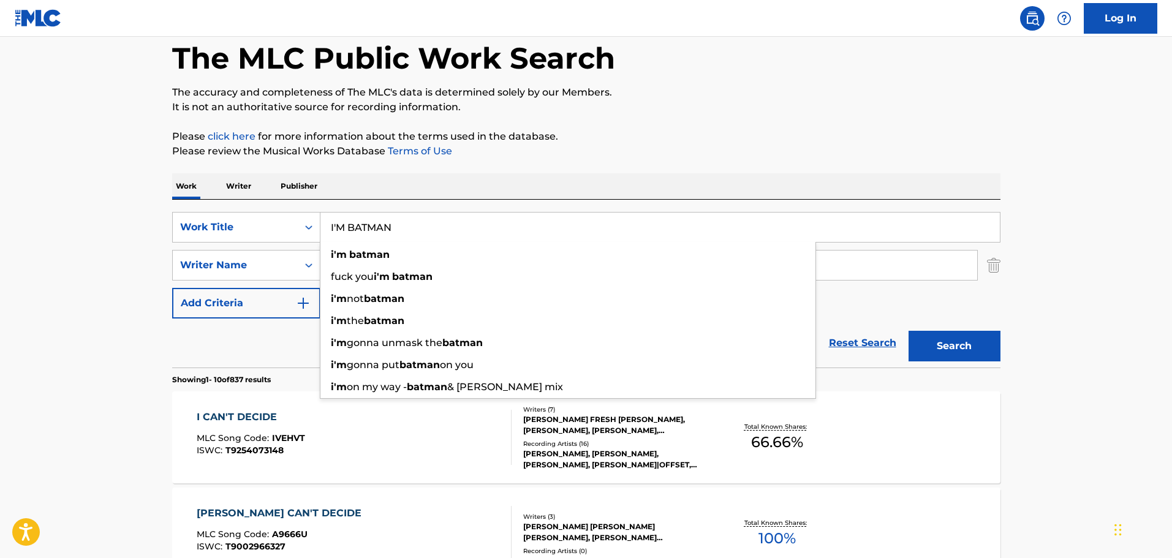
type input "I'M BATMAN"
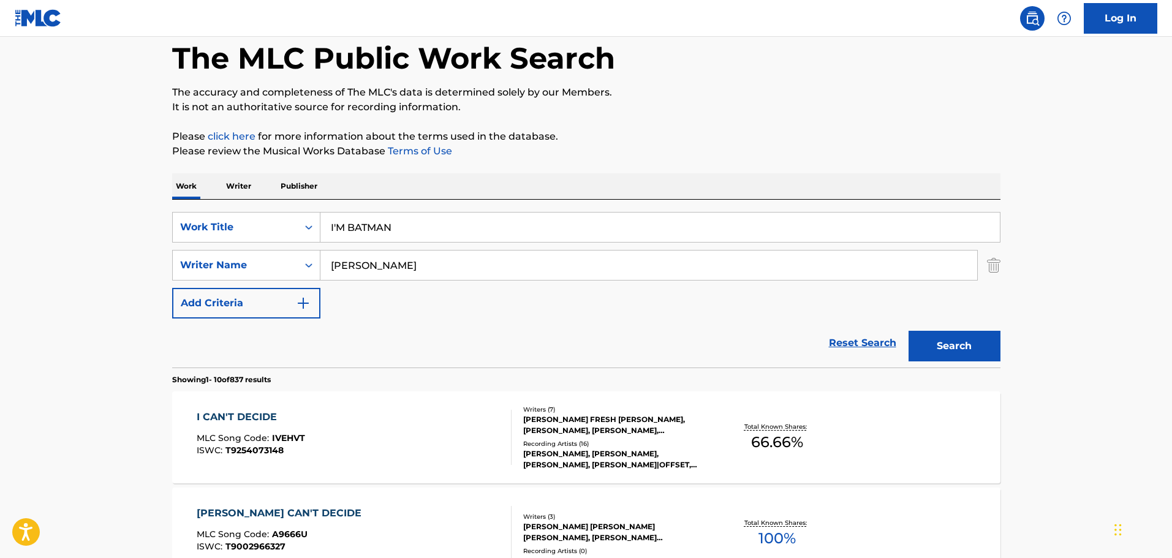
click at [946, 349] on button "Search" at bounding box center [955, 346] width 92 height 31
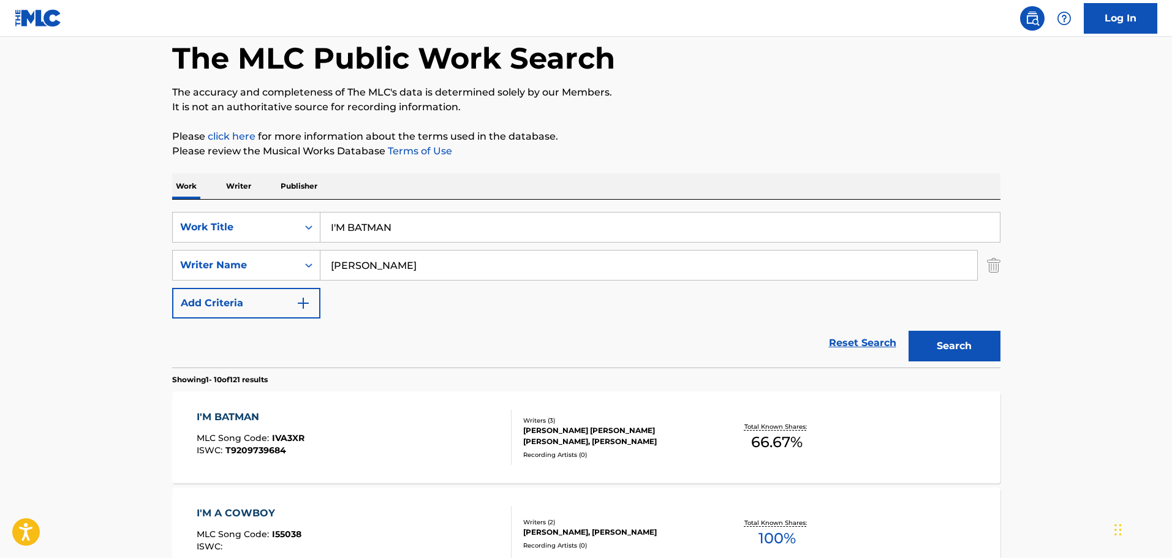
scroll to position [367, 0]
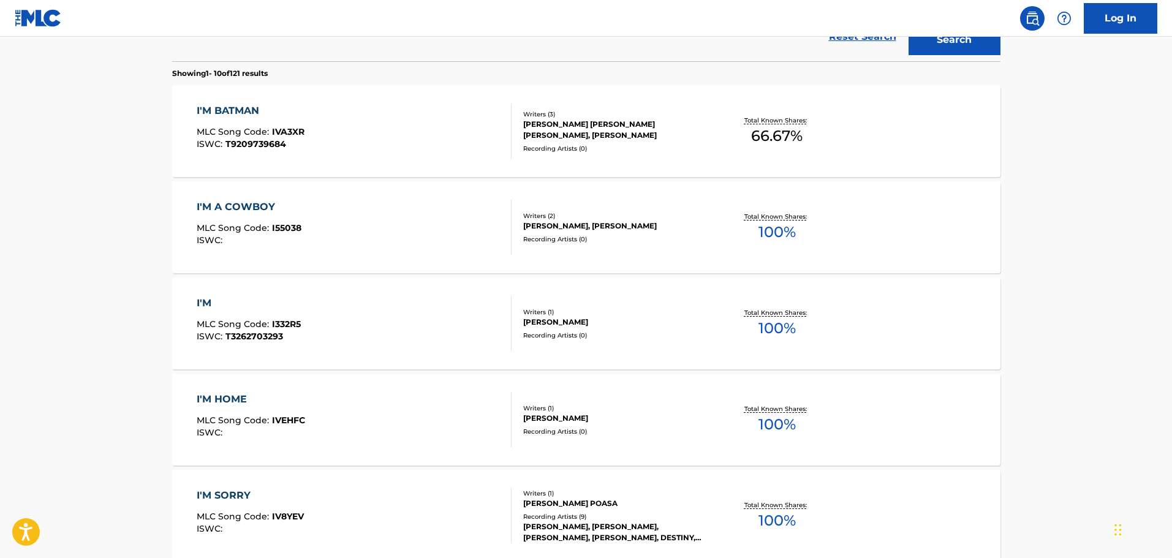
click at [409, 133] on div "I'M BATMAN MLC Song Code : IVA3XR ISWC : T9209739684" at bounding box center [354, 131] width 315 height 55
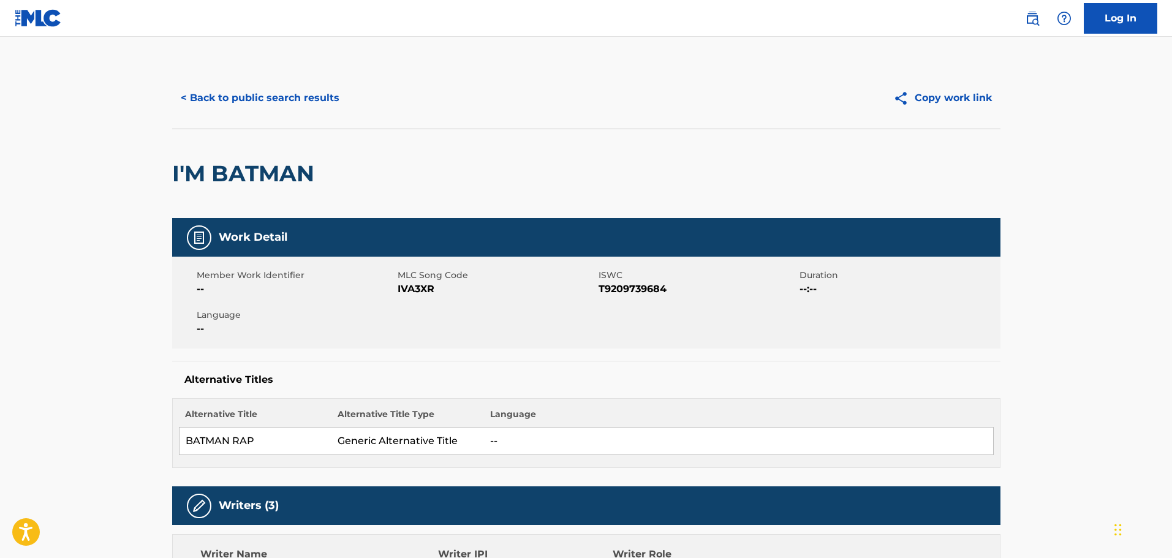
click at [238, 83] on button "< Back to public search results" at bounding box center [260, 98] width 176 height 31
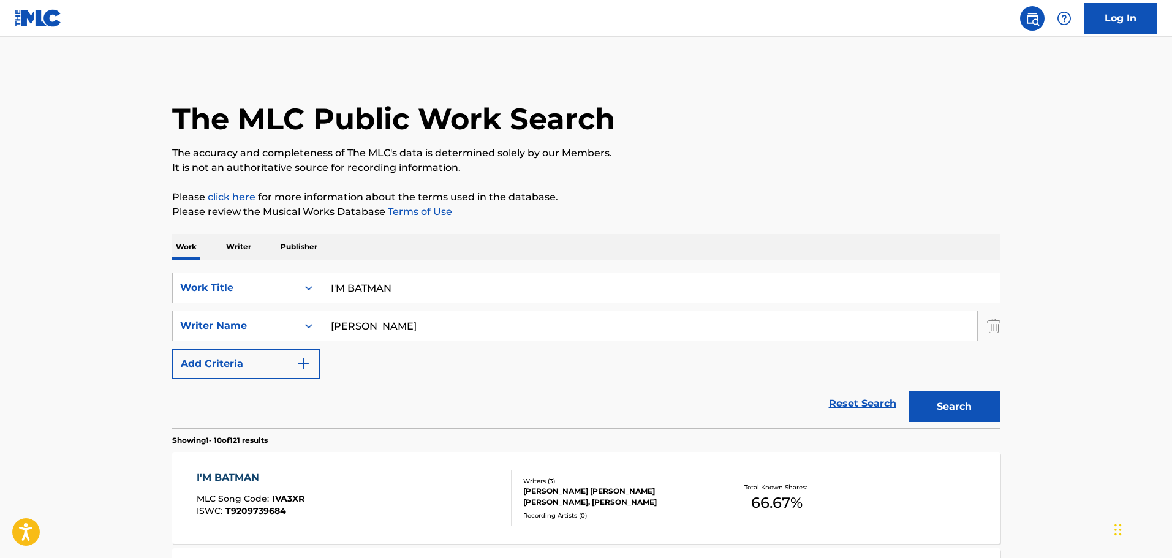
drag, startPoint x: 447, startPoint y: 285, endPoint x: 149, endPoint y: 300, distance: 298.7
click at [178, 300] on div "SearchWithCriteria24b3284d-daa6-4fb3-a743-5218697e8b0c Work Title I'M BATMAN" at bounding box center [586, 288] width 828 height 31
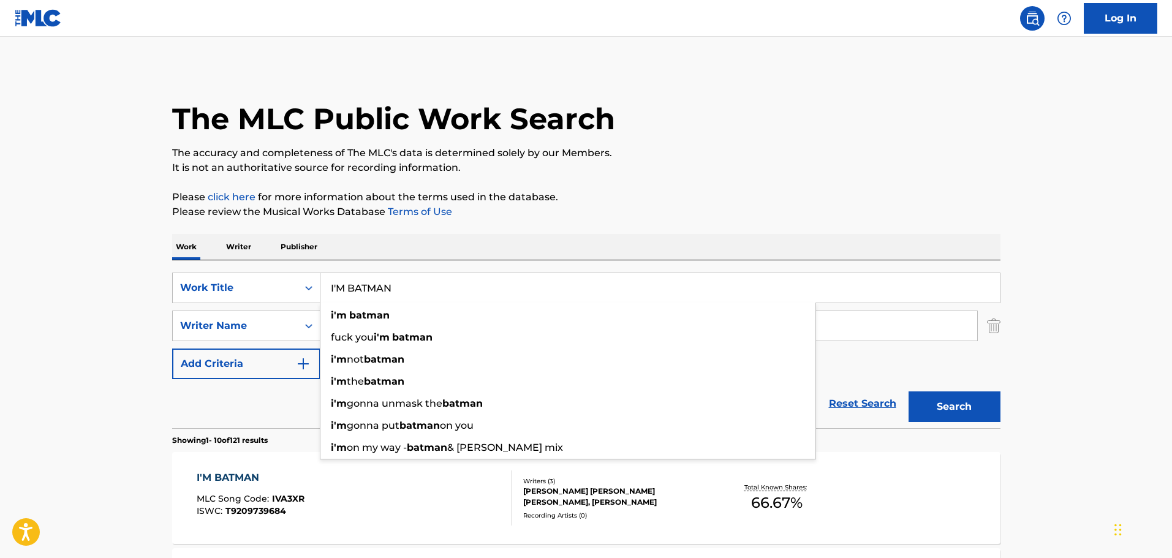
paste input "LOVE INCREDIBLE"
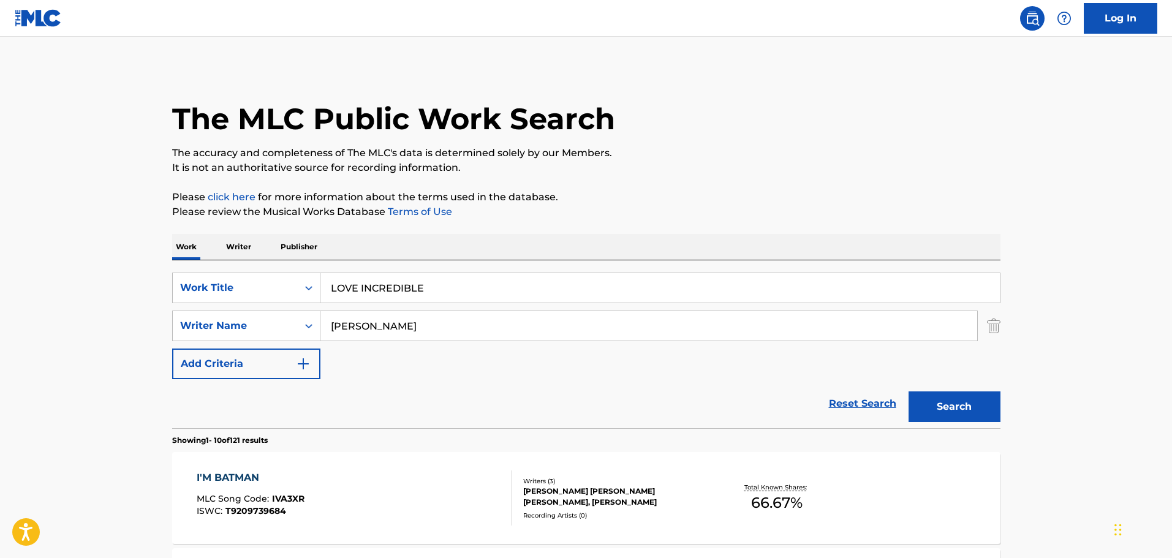
click at [967, 406] on button "Search" at bounding box center [955, 406] width 92 height 31
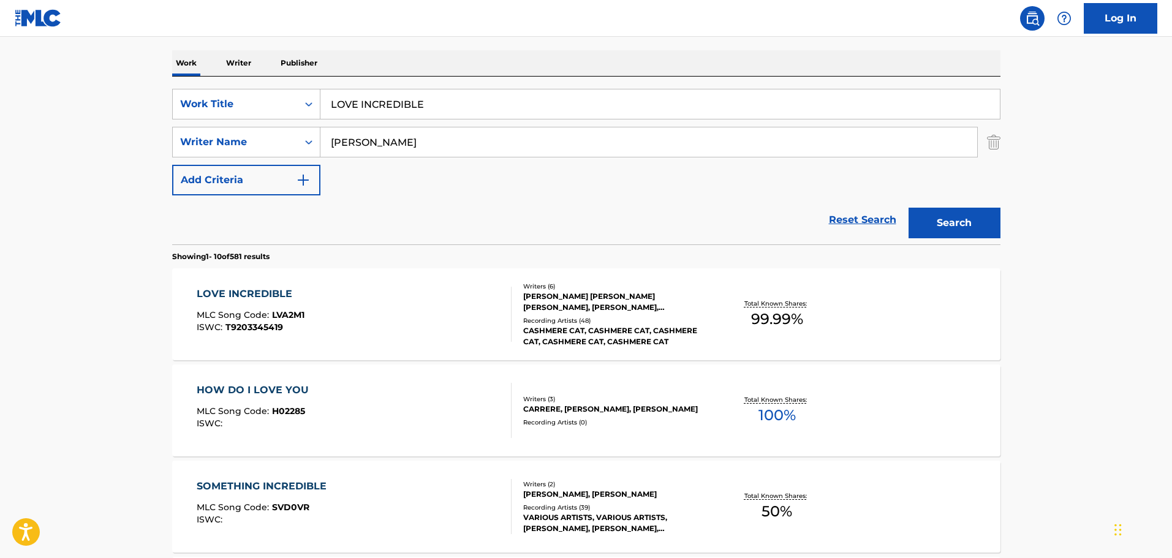
click at [399, 104] on input "LOVE INCREDIBLE" at bounding box center [659, 103] width 679 height 29
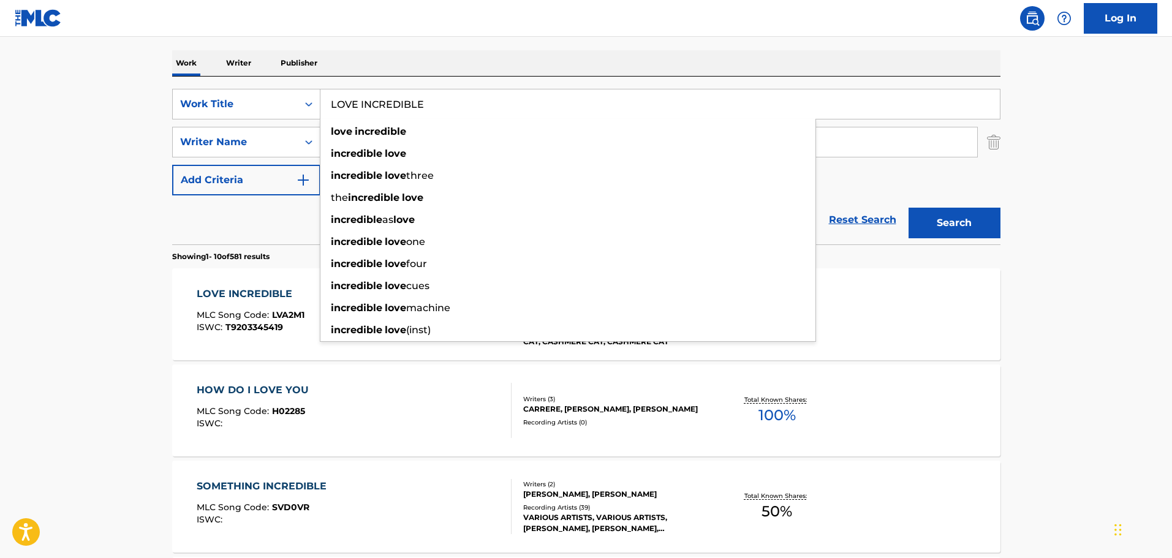
click at [399, 104] on input "LOVE INCREDIBLE" at bounding box center [659, 103] width 679 height 29
paste input "UV (REMIX)"
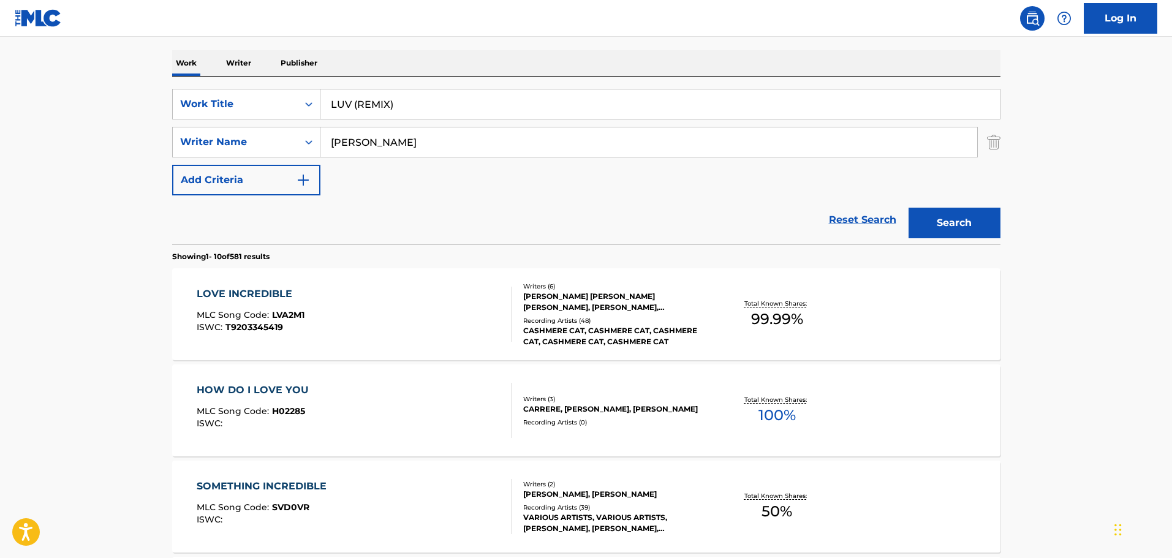
click at [951, 224] on button "Search" at bounding box center [955, 223] width 92 height 31
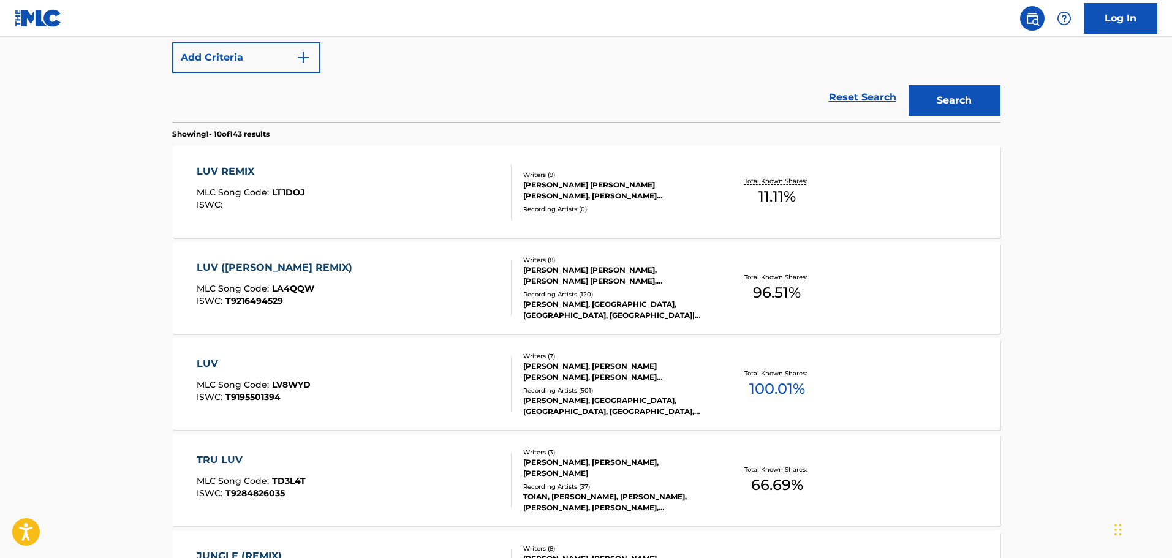
scroll to position [0, 0]
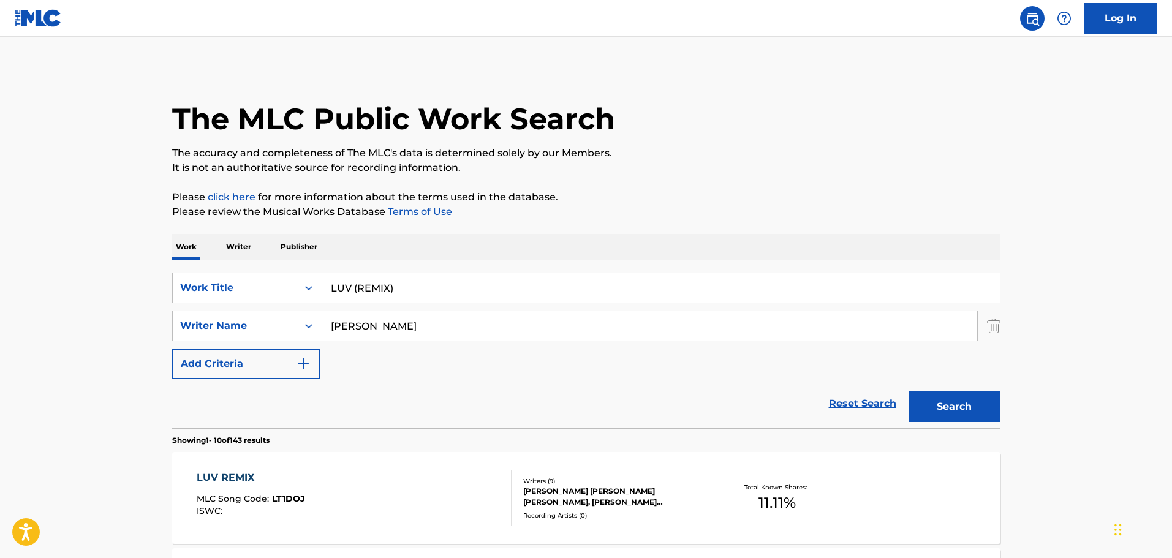
click at [385, 286] on input "LUV (REMIX)" at bounding box center [659, 287] width 679 height 29
click at [384, 286] on input "LUV (REMIX)" at bounding box center [659, 287] width 679 height 29
paste input "MAY I HAVE THIS DANCE"
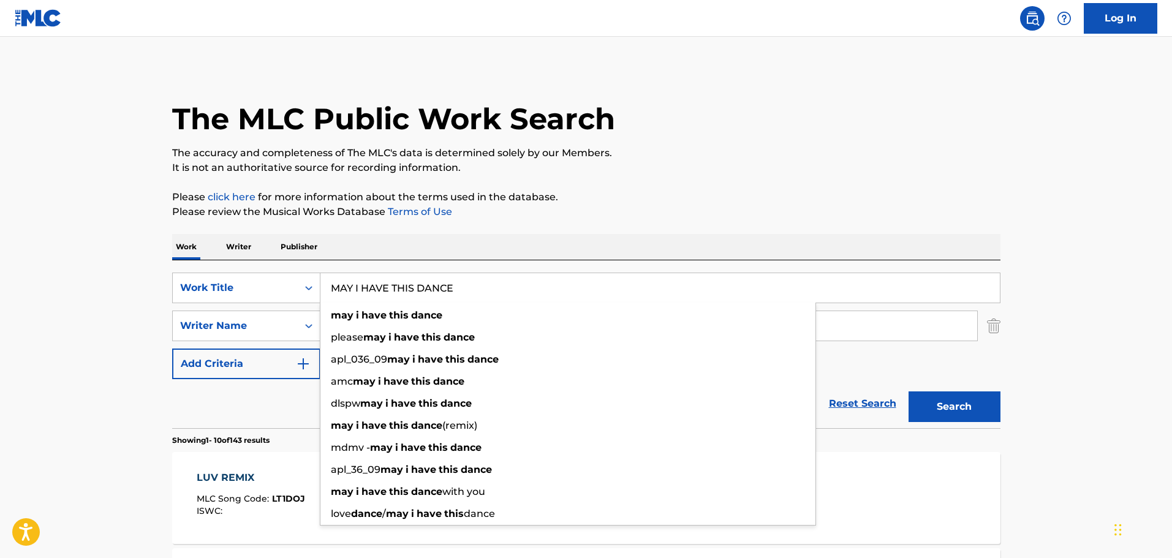
click at [963, 405] on button "Search" at bounding box center [955, 406] width 92 height 31
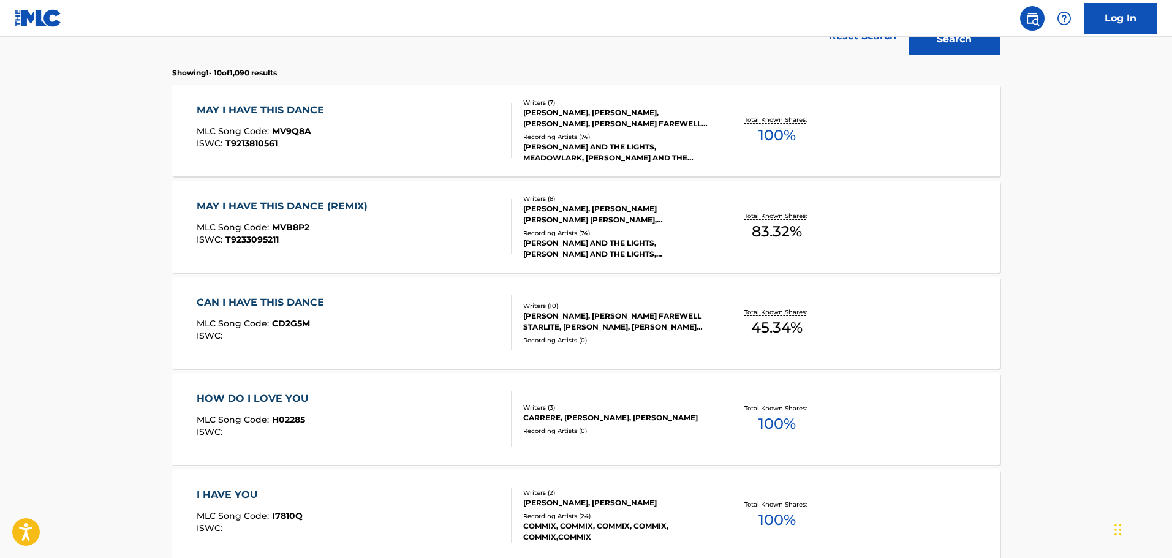
scroll to position [255, 0]
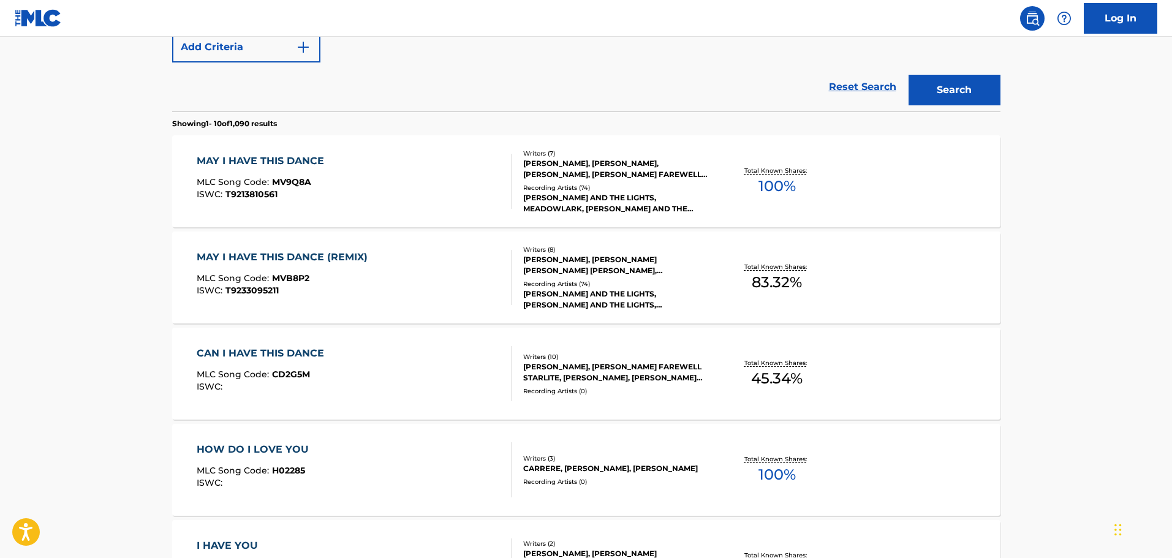
drag, startPoint x: 536, startPoint y: 94, endPoint x: 548, endPoint y: 91, distance: 12.5
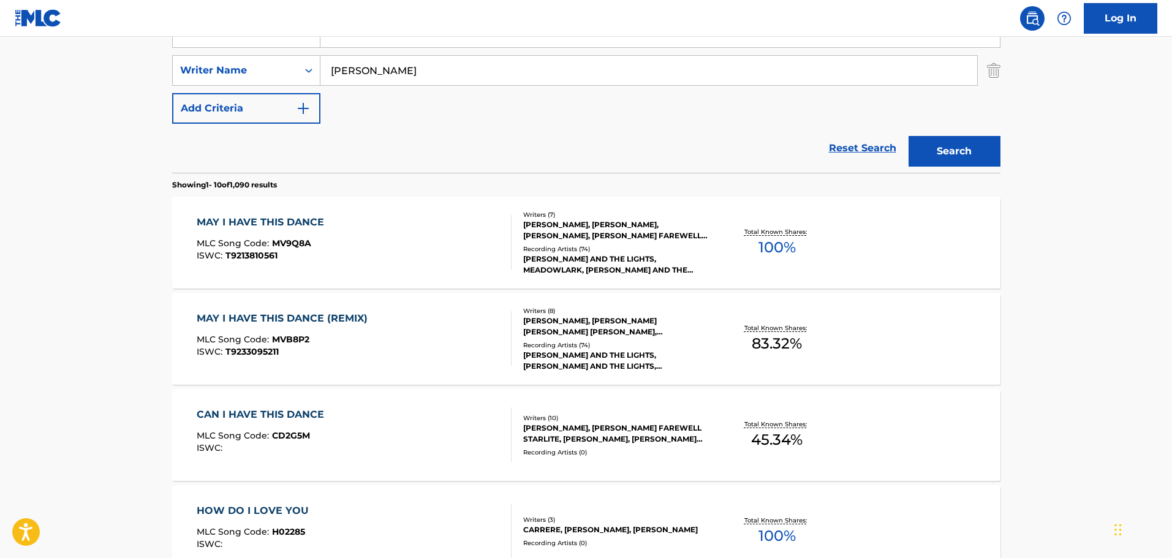
scroll to position [0, 0]
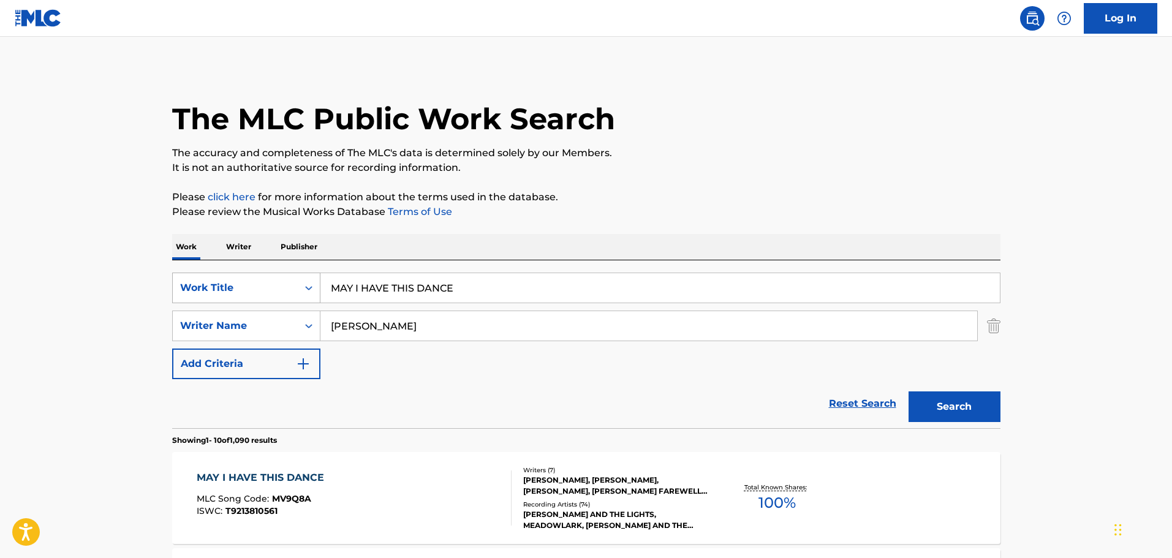
drag, startPoint x: 488, startPoint y: 288, endPoint x: 306, endPoint y: 285, distance: 182.6
click at [276, 297] on div "SearchWithCriteria24b3284d-daa6-4fb3-a743-5218697e8b0c Work Title MAY I HAVE TH…" at bounding box center [586, 288] width 828 height 31
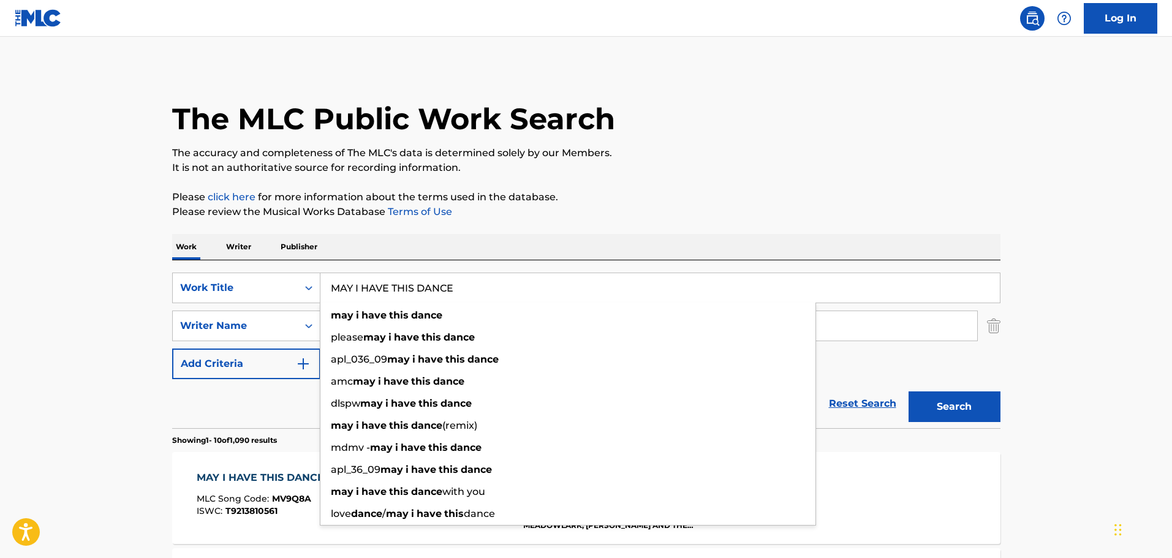
paste input "ISS YOU"
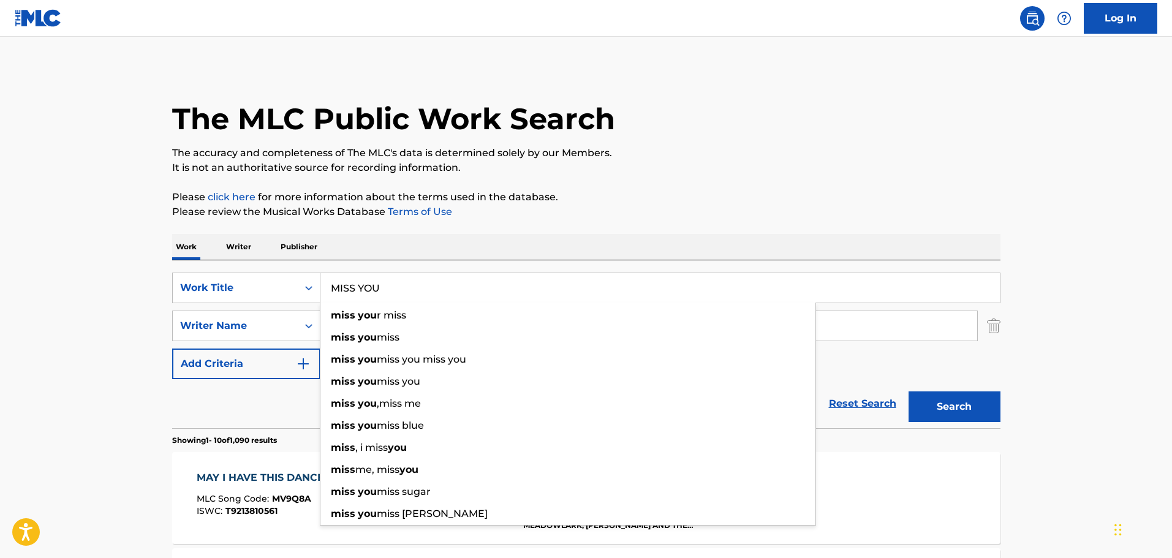
click at [909, 391] on button "Search" at bounding box center [955, 406] width 92 height 31
click at [667, 161] on p "It is not an authoritative source for recording information." at bounding box center [586, 168] width 828 height 15
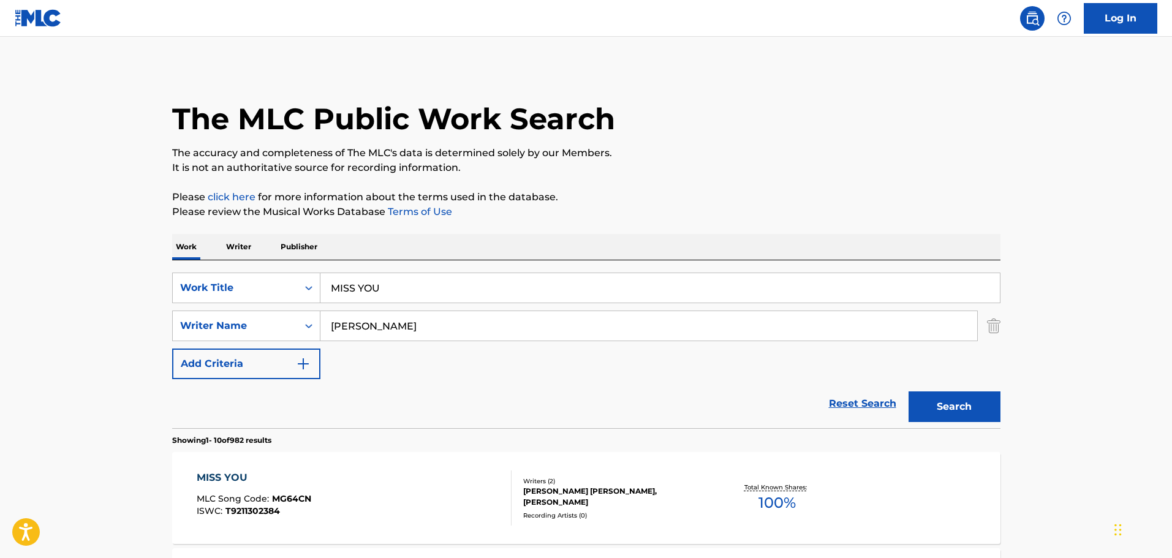
scroll to position [245, 0]
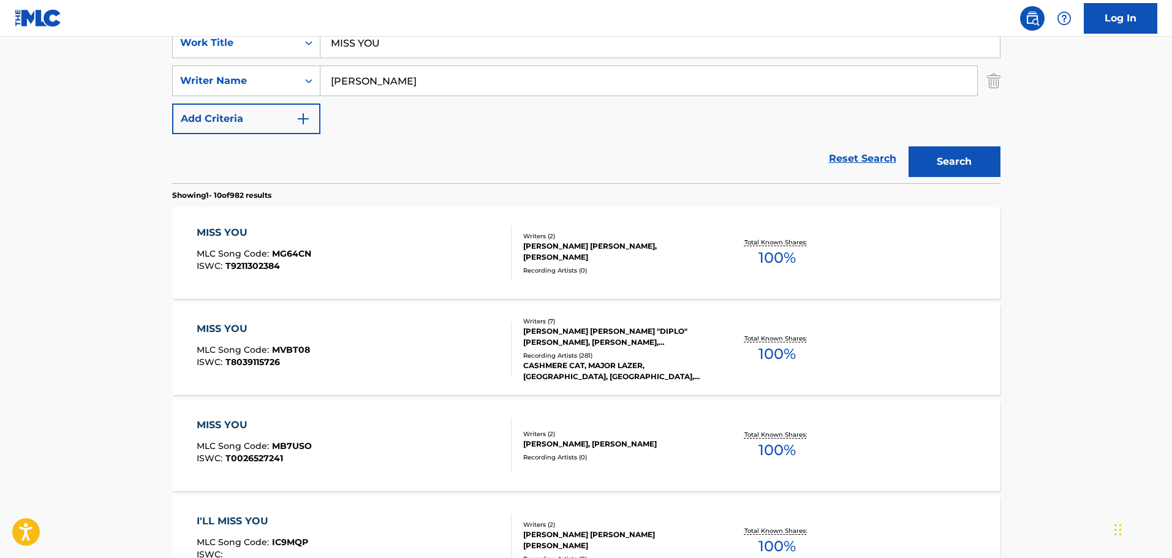
click at [343, 48] on input "MISS YOU" at bounding box center [659, 42] width 679 height 29
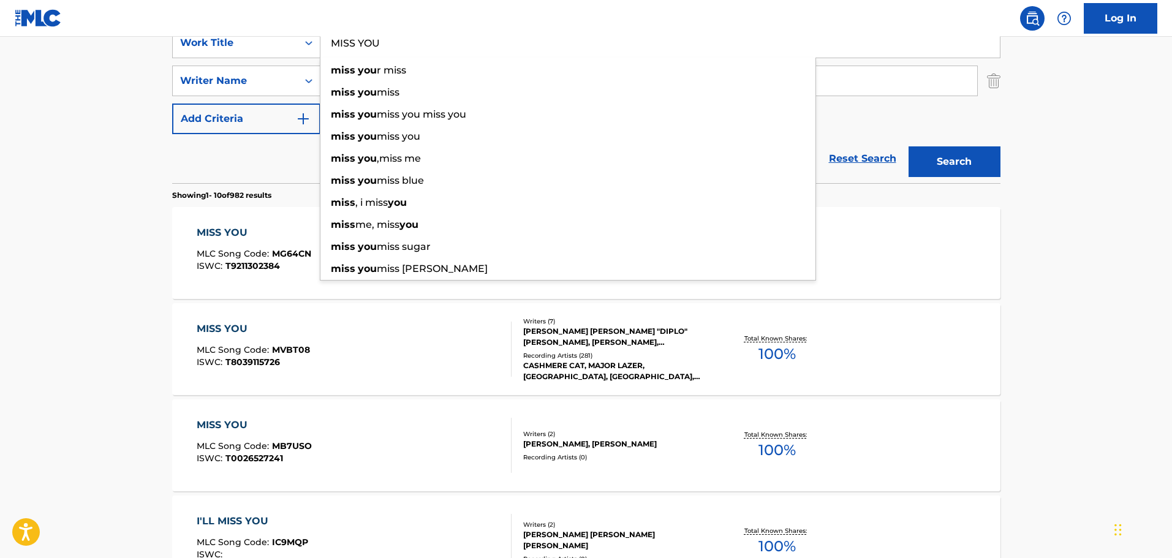
paste input "Y CITY'S GONE"
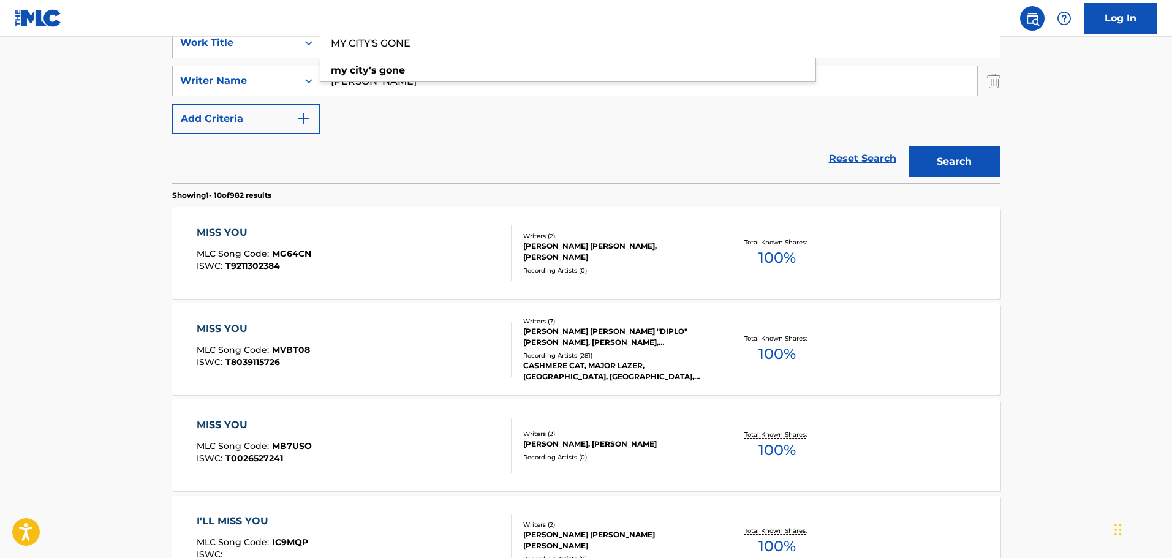
click at [955, 158] on button "Search" at bounding box center [955, 161] width 92 height 31
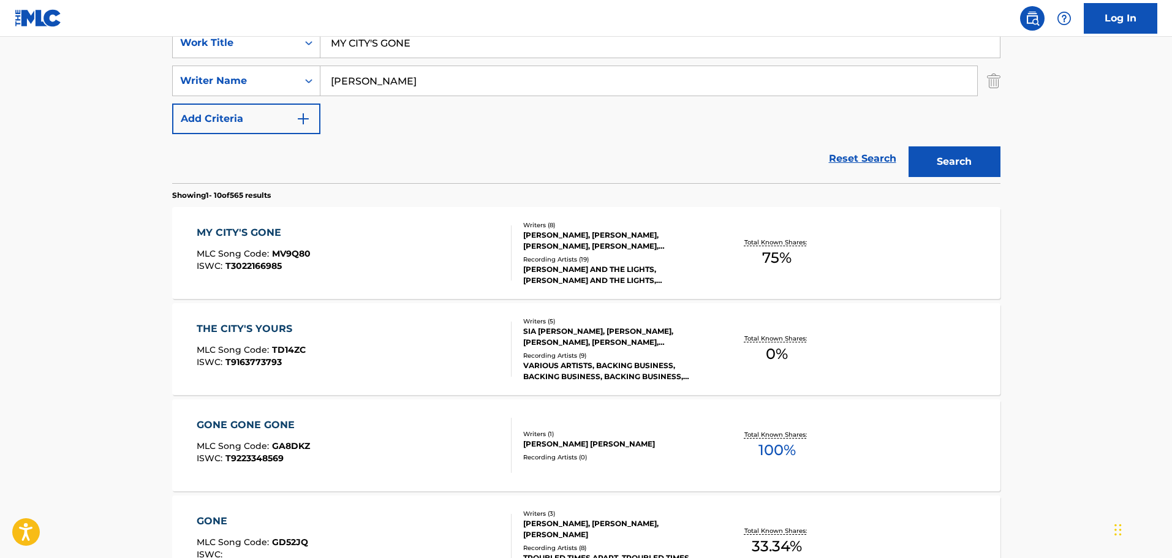
click at [407, 36] on nav "Log In" at bounding box center [586, 18] width 1172 height 37
click at [404, 37] on input "MY CITY'S GONE" at bounding box center [659, 42] width 679 height 29
click at [403, 38] on input "MY CITY'S GONE" at bounding box center [659, 42] width 679 height 29
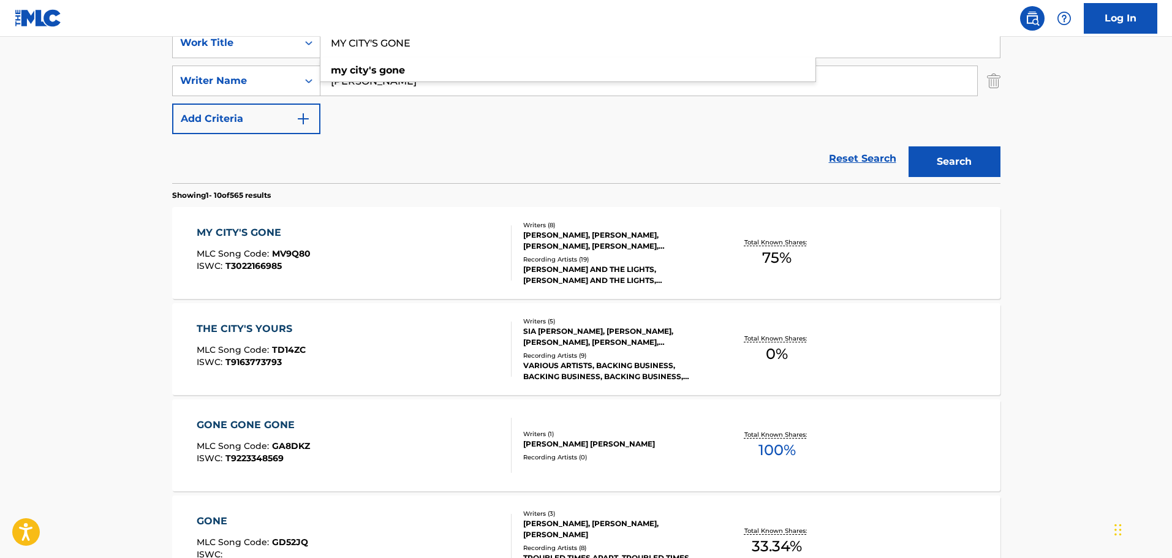
paste input "NERVOUS"
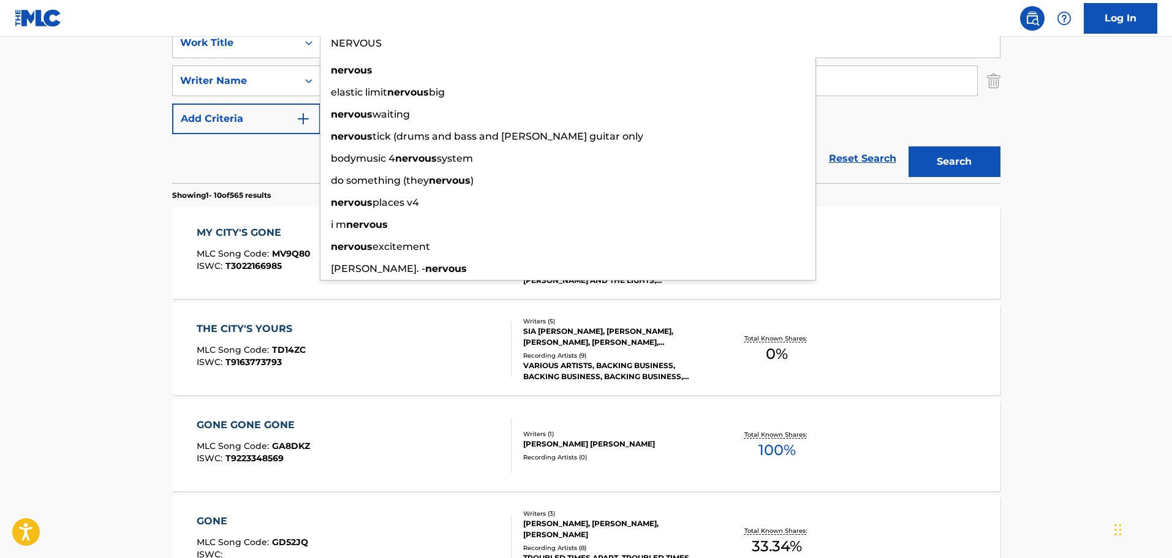
click at [980, 163] on button "Search" at bounding box center [955, 161] width 92 height 31
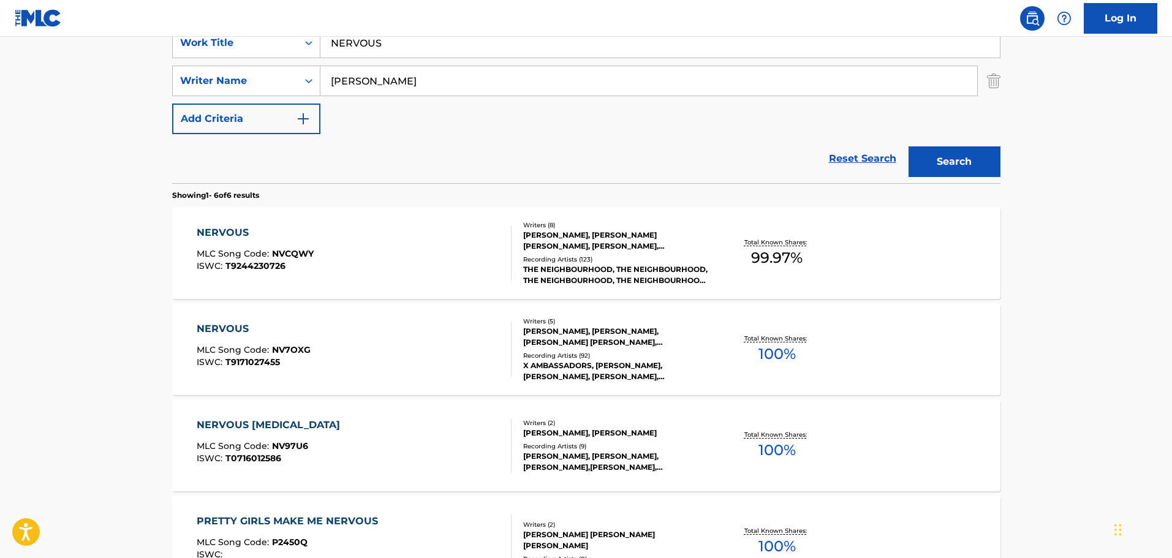
click at [361, 47] on input "NERVOUS" at bounding box center [659, 42] width 679 height 29
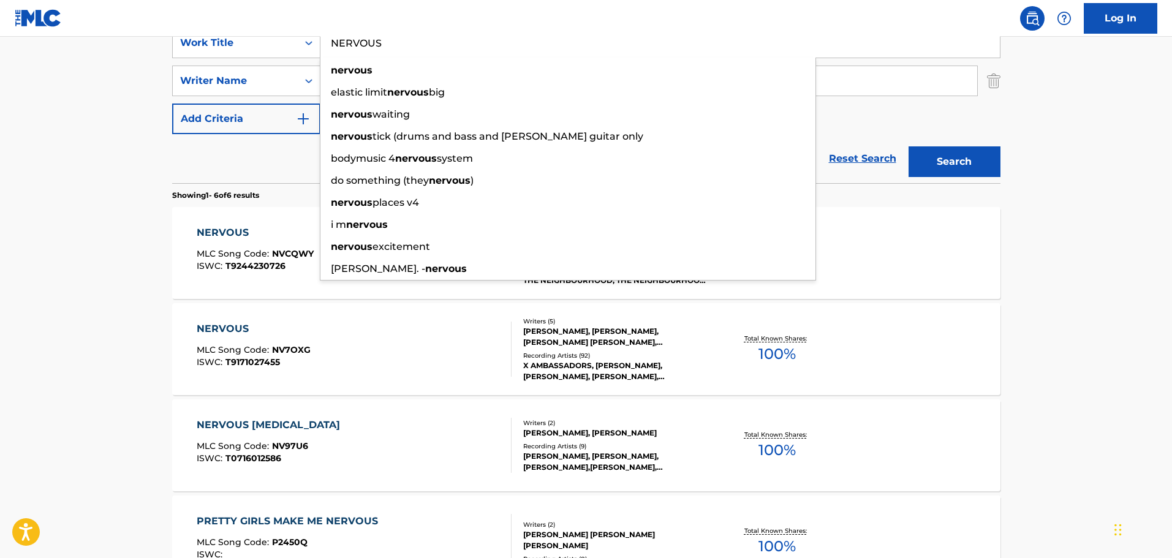
paste input "VER CALL ME"
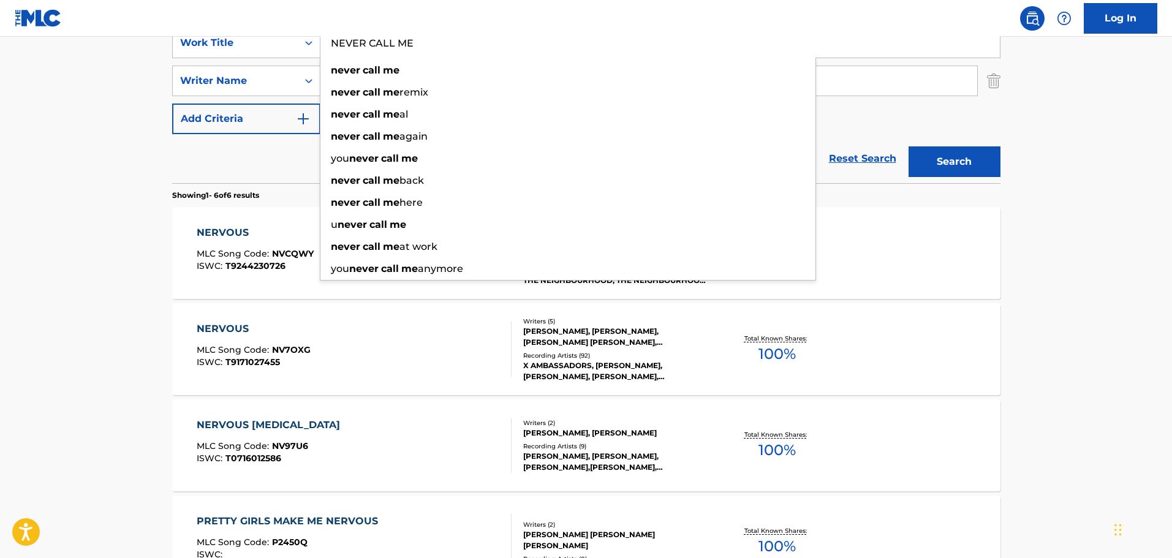
click at [936, 164] on button "Search" at bounding box center [955, 161] width 92 height 31
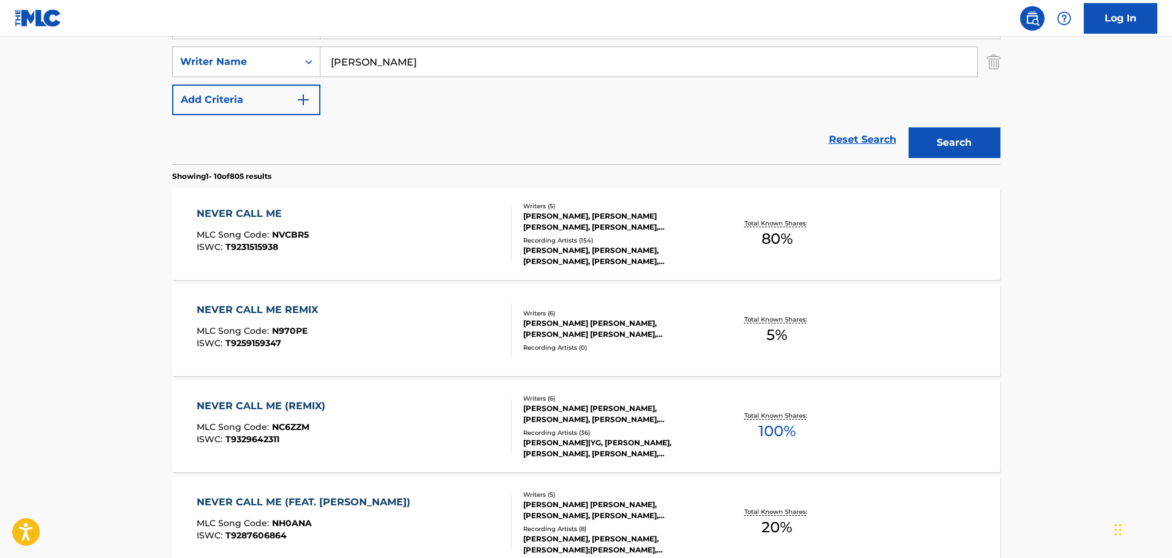
scroll to position [61, 0]
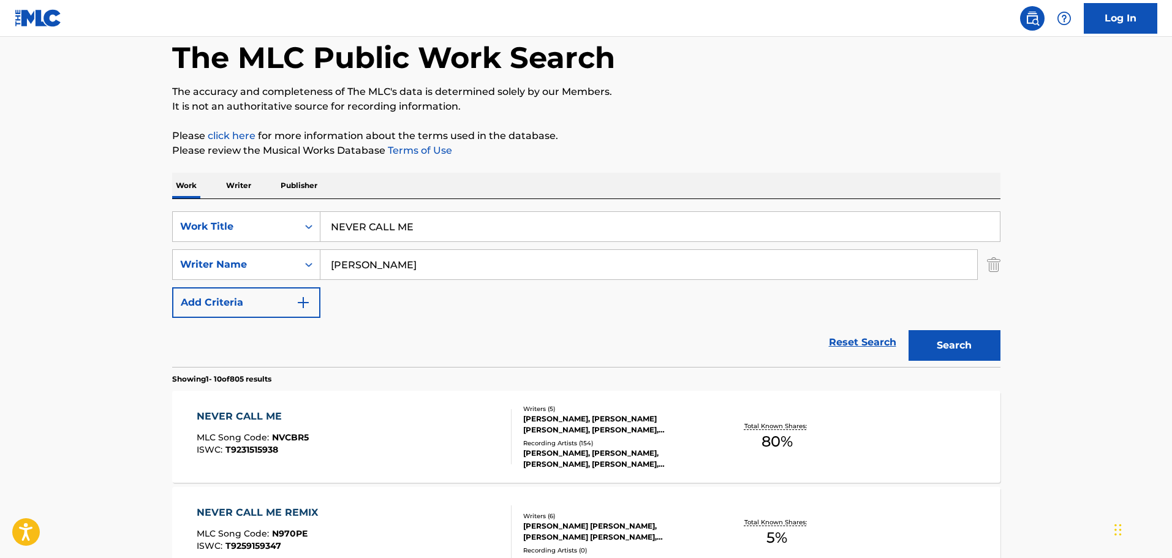
click at [378, 224] on input "NEVER CALL ME" at bounding box center [659, 226] width 679 height 29
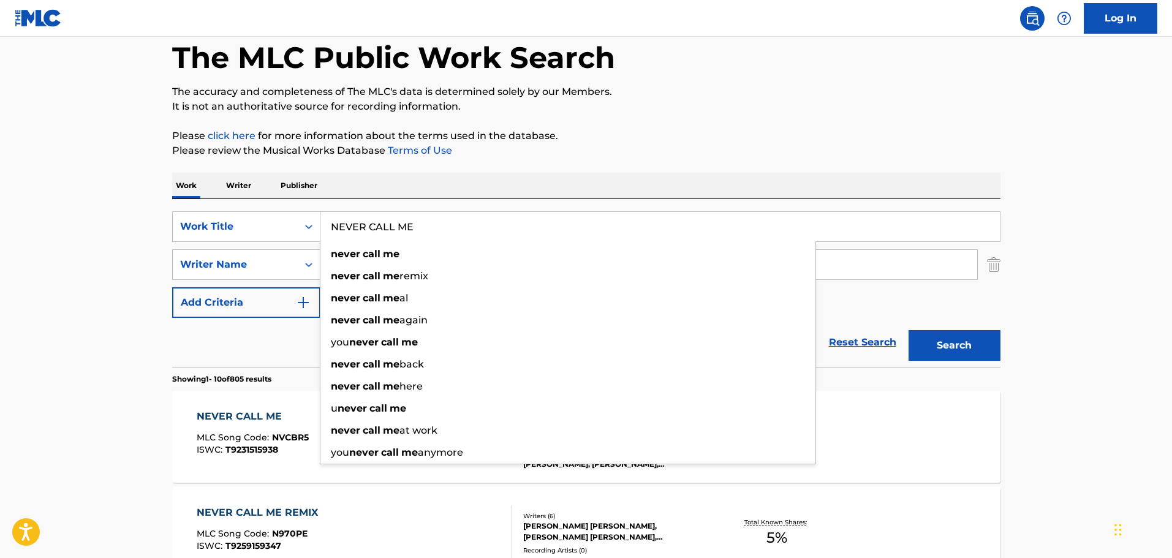
paste input "IGHTS WITH YOU"
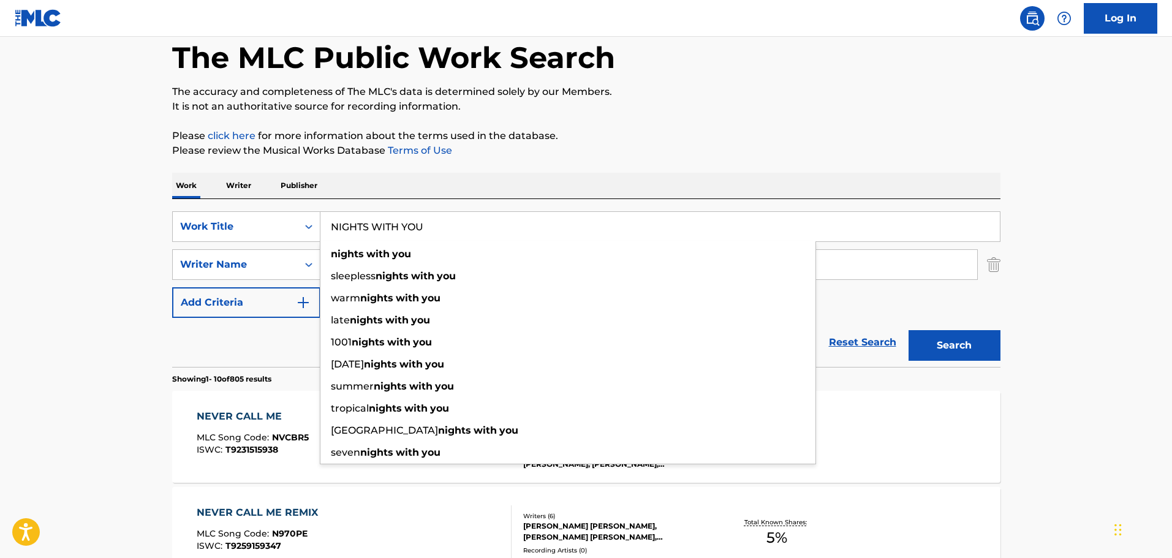
type input "NIGHTS WITH YOU"
click at [967, 349] on button "Search" at bounding box center [955, 345] width 92 height 31
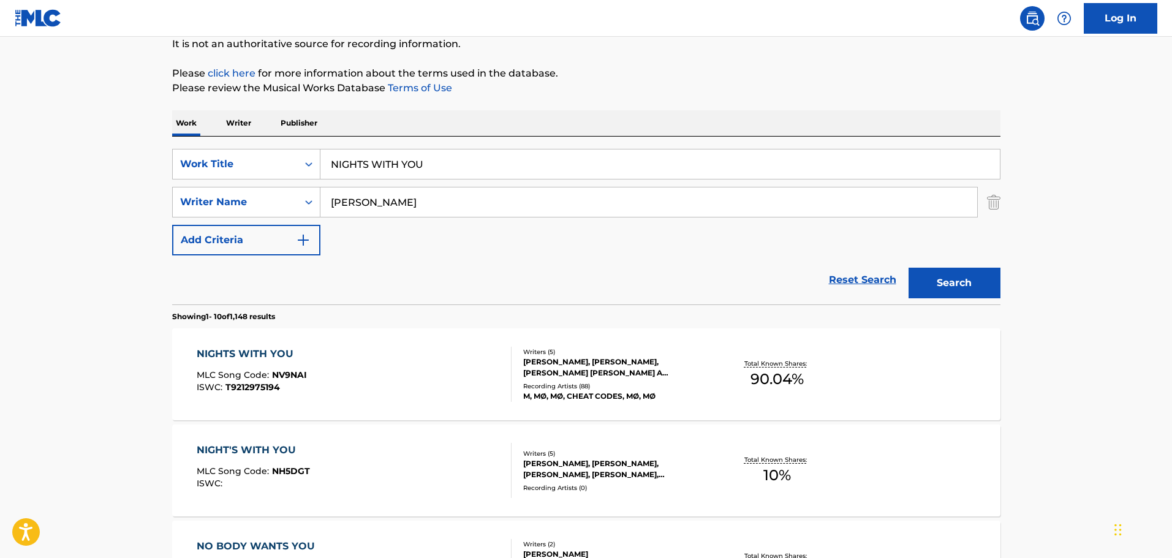
scroll to position [245, 0]
